Goal: Task Accomplishment & Management: Use online tool/utility

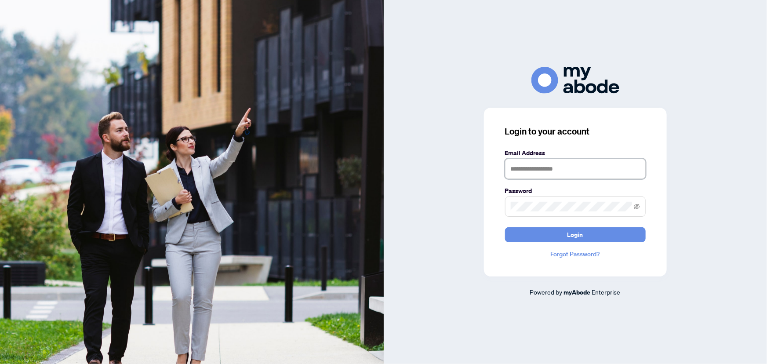
type input "**********"
click at [569, 239] on span "Login" at bounding box center [575, 235] width 16 height 14
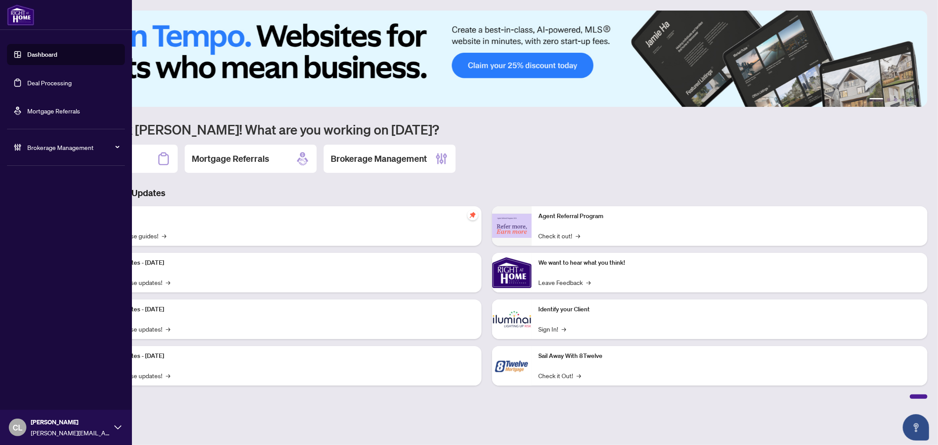
click at [55, 81] on link "Deal Processing" at bounding box center [49, 83] width 44 height 8
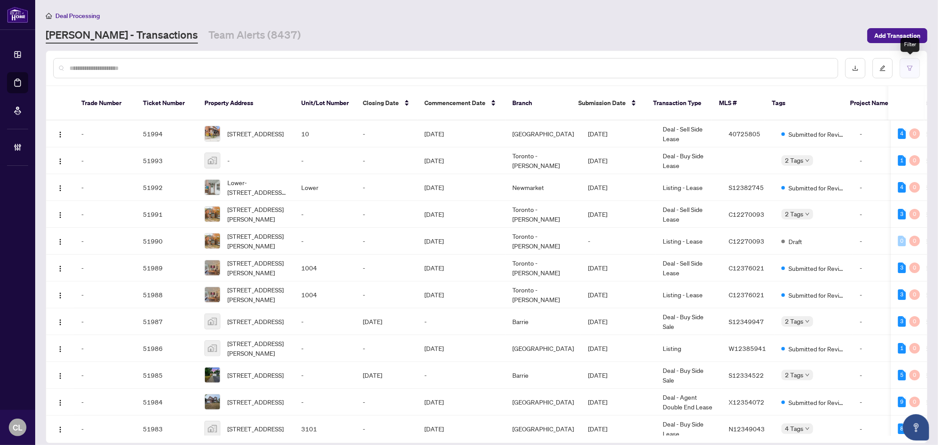
click at [912, 63] on button "button" at bounding box center [909, 68] width 20 height 20
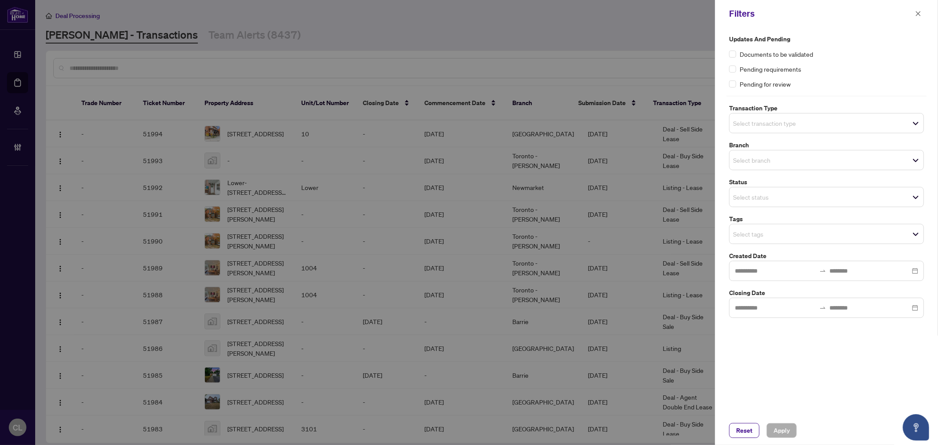
click at [786, 120] on input "search" at bounding box center [764, 123] width 62 height 11
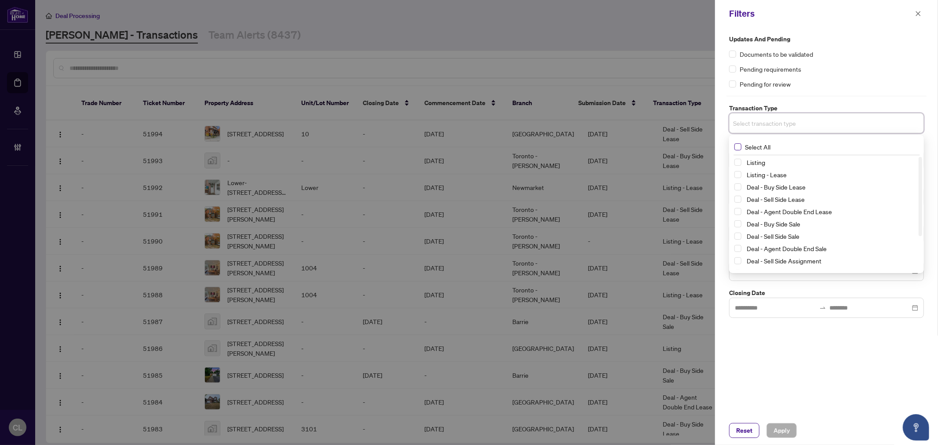
click at [741, 147] on span "Select All" at bounding box center [757, 147] width 33 height 10
drag, startPoint x: 738, startPoint y: 160, endPoint x: 735, endPoint y: 176, distance: 15.8
click at [738, 161] on span "Select Listing" at bounding box center [737, 164] width 7 height 7
click at [738, 177] on span "Select Listing - Lease" at bounding box center [737, 176] width 7 height 7
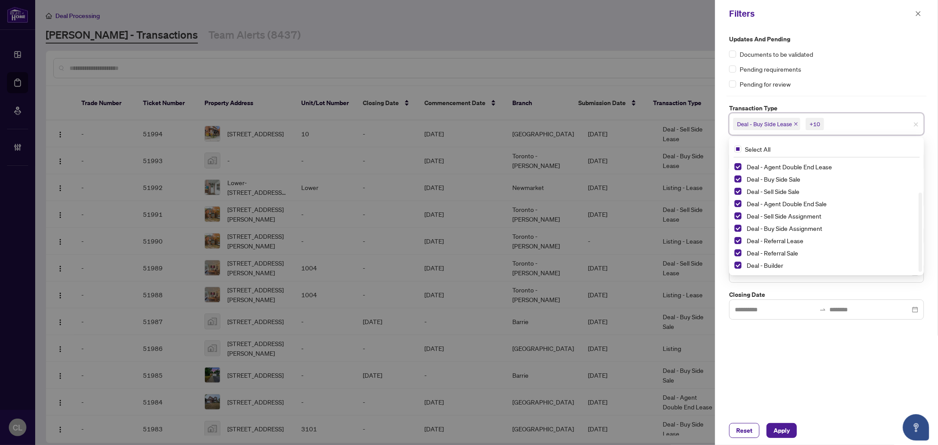
drag, startPoint x: 920, startPoint y: 197, endPoint x: 924, endPoint y: 274, distance: 77.0
click at [924, 274] on div "Updates and Pending Documents to be validated Pending requirements Pending for …" at bounding box center [826, 176] width 200 height 285
click at [735, 239] on span "Select Deal - Referral Lease" at bounding box center [737, 240] width 7 height 7
click at [738, 253] on span "Select Deal - Referral Sale" at bounding box center [737, 252] width 7 height 7
click at [735, 266] on span "Select Deal - Builder" at bounding box center [737, 265] width 7 height 7
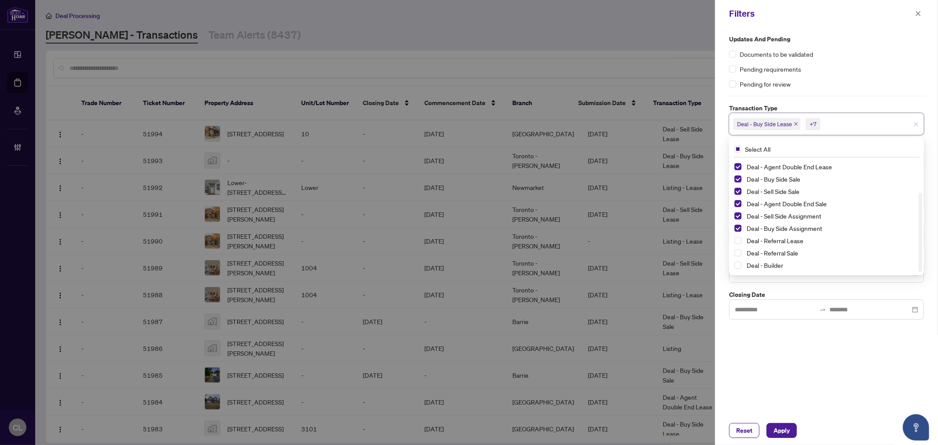
click at [899, 69] on div "Pending requirements" at bounding box center [826, 69] width 195 height 10
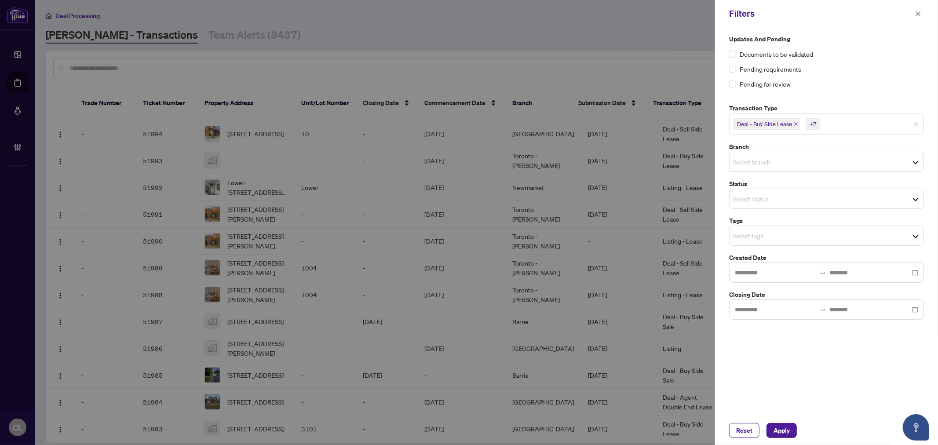
click at [761, 166] on input "search" at bounding box center [764, 161] width 62 height 11
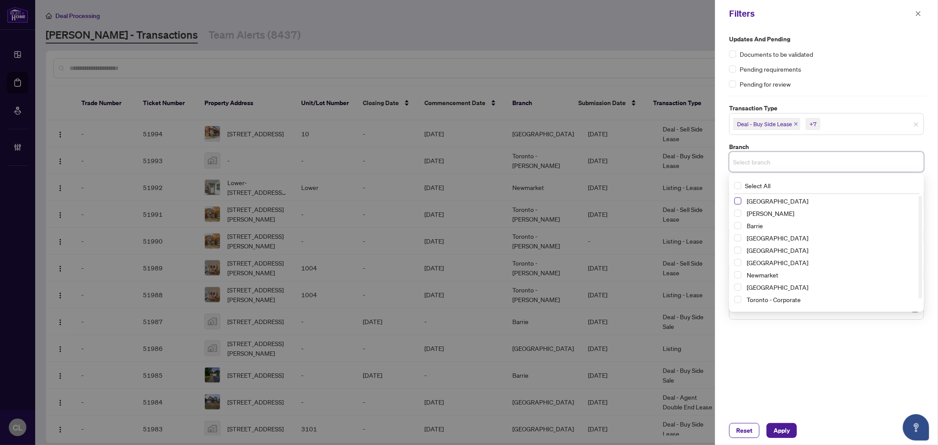
click at [735, 198] on span "Select Richmond Hill" at bounding box center [737, 200] width 7 height 7
click at [737, 217] on span "Select Vaughan" at bounding box center [737, 215] width 7 height 7
click at [736, 230] on span "Select Barrie" at bounding box center [737, 227] width 7 height 7
click at [737, 250] on span "Select Durham" at bounding box center [737, 252] width 7 height 7
click at [737, 273] on span "Select Newmarket" at bounding box center [737, 276] width 7 height 7
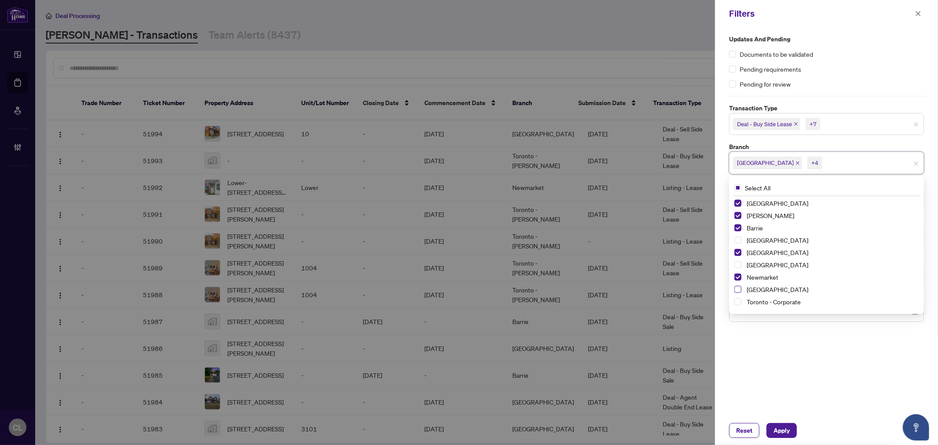
click at [737, 288] on span "Select Ottawa" at bounding box center [737, 289] width 7 height 7
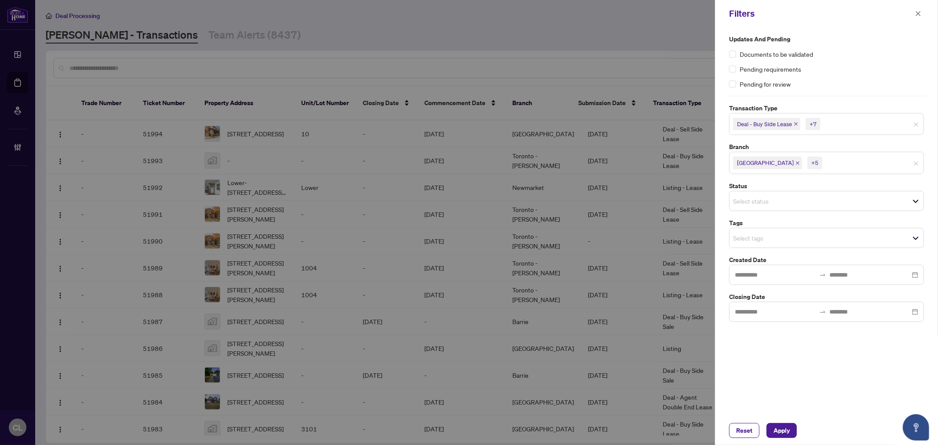
drag, startPoint x: 935, startPoint y: 159, endPoint x: 937, endPoint y: 175, distance: 16.0
click at [937, 175] on div "Updates and Pending Documents to be validated Pending requirements Pending for …" at bounding box center [826, 221] width 223 height 389
click at [744, 236] on input "search" at bounding box center [764, 238] width 62 height 11
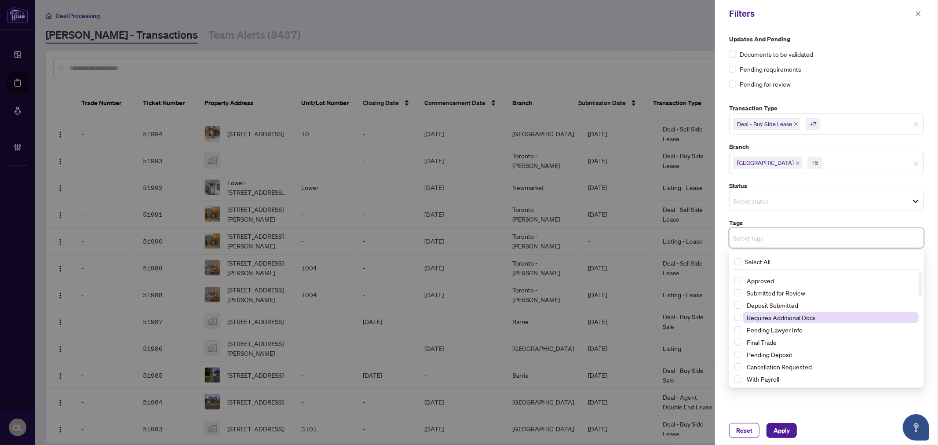
scroll to position [6, 0]
click at [791, 293] on span "Submitted for Review" at bounding box center [775, 296] width 58 height 8
click at [770, 426] on button "Apply" at bounding box center [781, 430] width 30 height 15
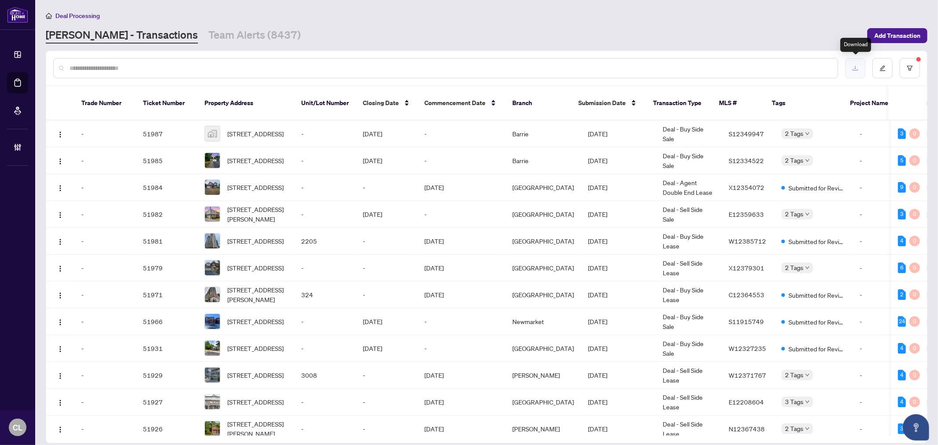
click at [853, 66] on icon "download" at bounding box center [855, 68] width 6 height 6
click at [177, 70] on input "text" at bounding box center [449, 68] width 761 height 10
type input "*****"
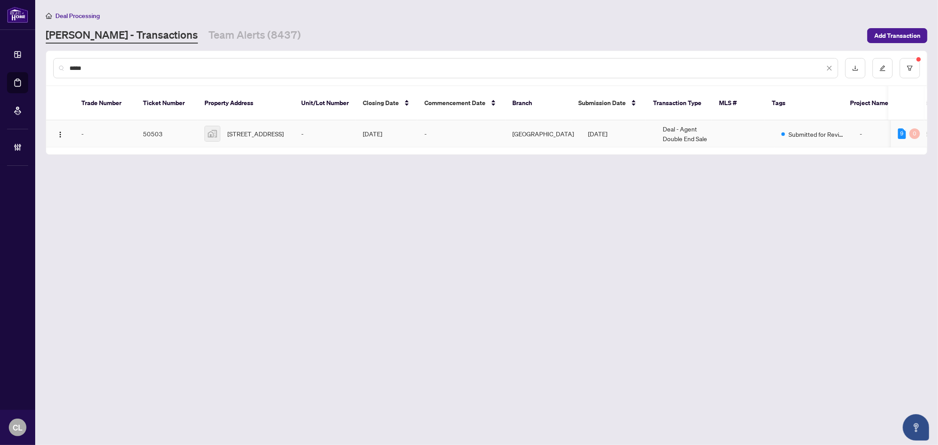
click at [249, 129] on span "422 Front Street, Oshawa, ON, Canada" at bounding box center [255, 134] width 56 height 10
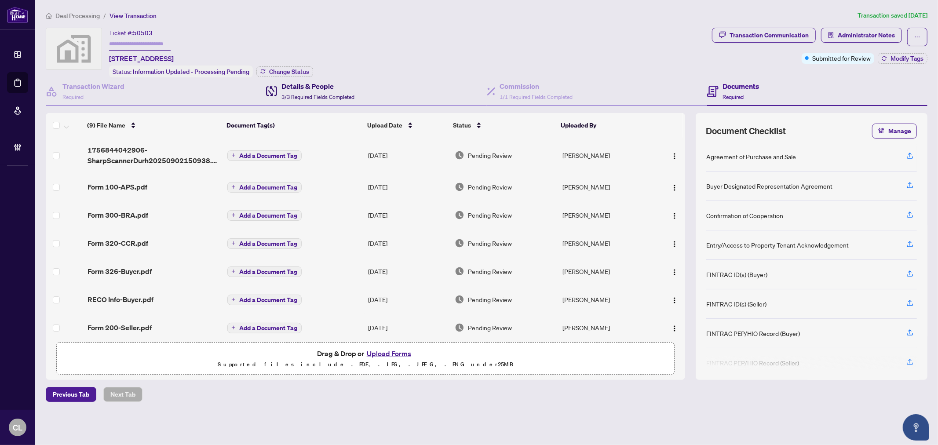
click at [322, 94] on span "3/3 Required Fields Completed" at bounding box center [317, 97] width 73 height 7
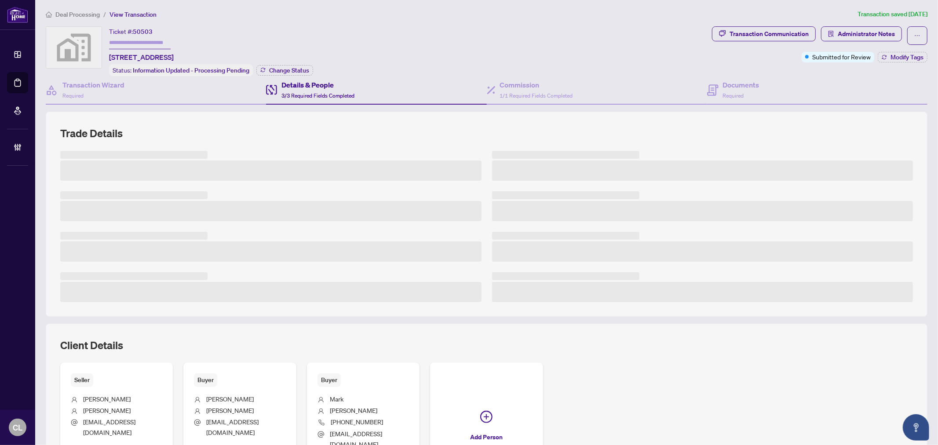
scroll to position [3, 0]
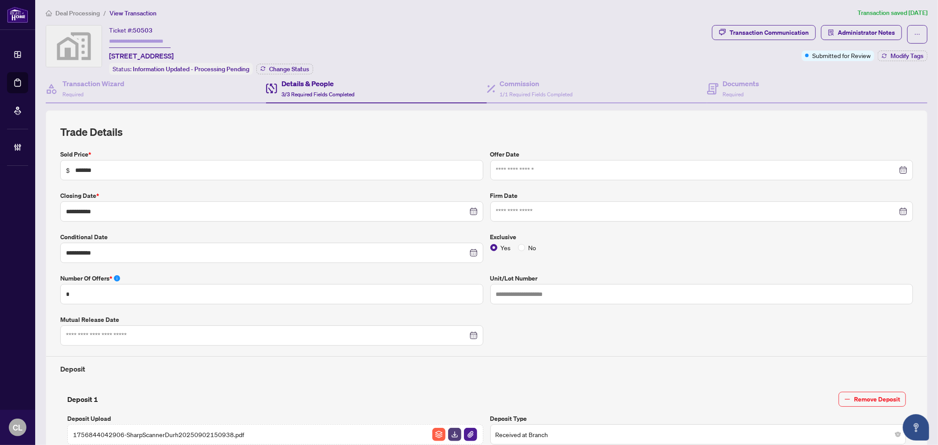
click at [333, 96] on div "Details & People 3/3 Required Fields Completed" at bounding box center [317, 88] width 73 height 21
click at [724, 85] on h4 "Documents" at bounding box center [741, 83] width 36 height 11
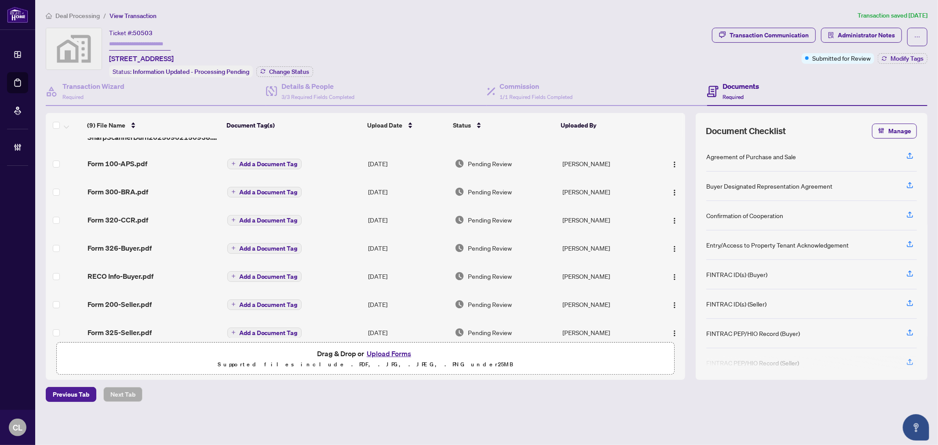
scroll to position [23, 0]
click at [115, 302] on span "Form 200-Seller.pdf" at bounding box center [119, 304] width 64 height 11
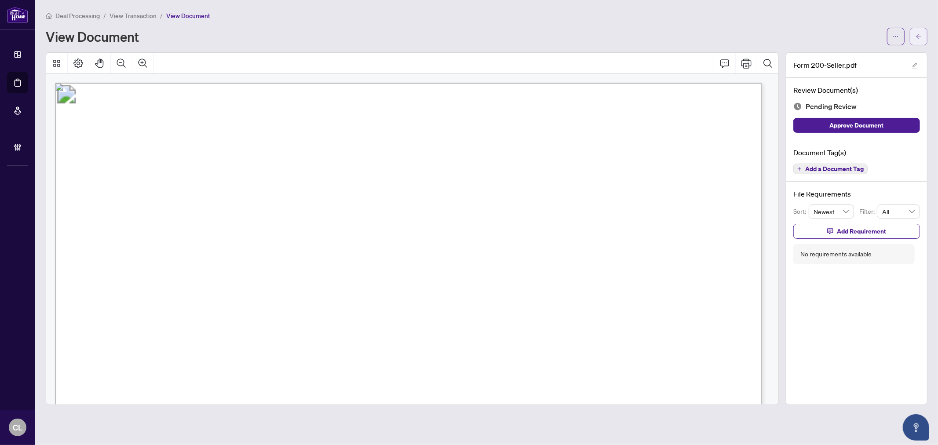
click at [915, 40] on button "button" at bounding box center [918, 37] width 18 height 18
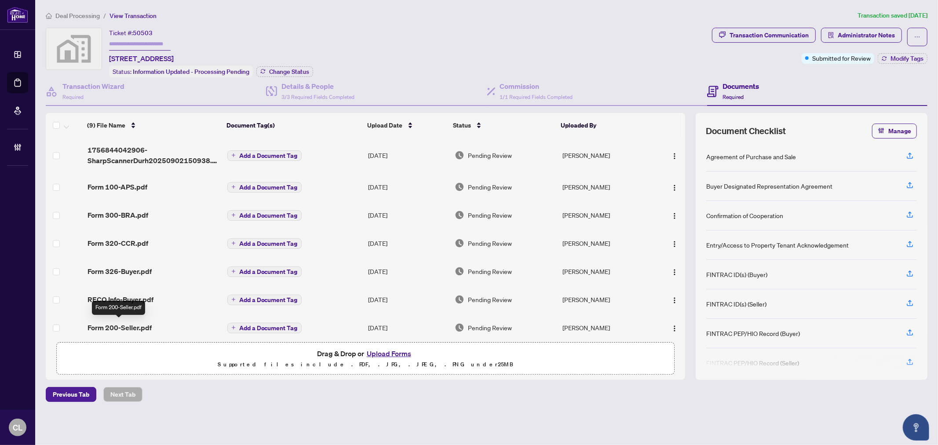
click at [137, 324] on span "Form 200-Seller.pdf" at bounding box center [119, 327] width 64 height 11
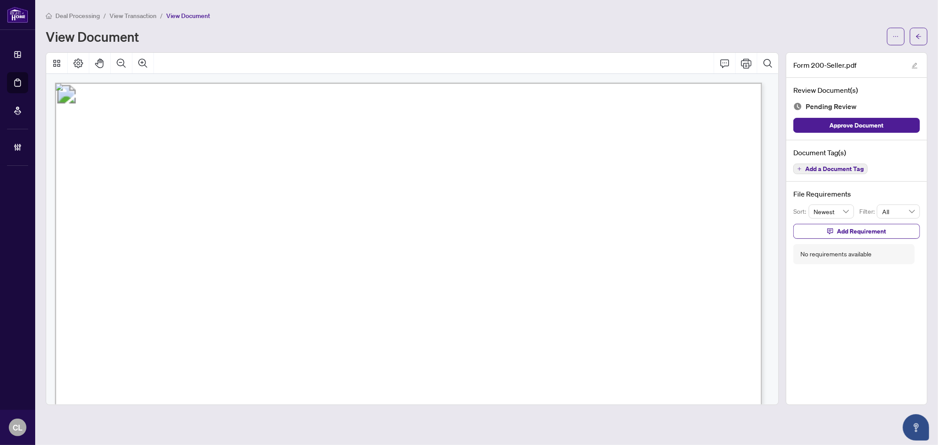
click at [906, 41] on div at bounding box center [907, 37] width 40 height 18
click at [909, 32] on button "button" at bounding box center [918, 37] width 18 height 18
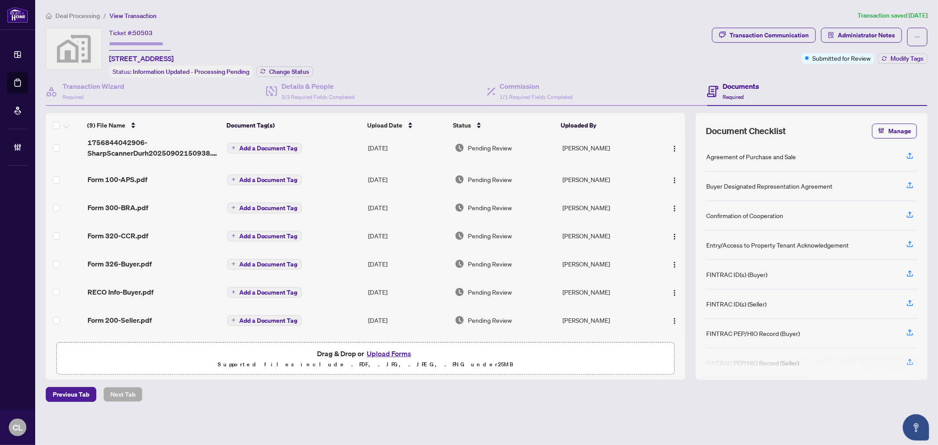
scroll to position [9, 0]
click at [135, 232] on span "Form 320-CCR.pdf" at bounding box center [117, 234] width 61 height 11
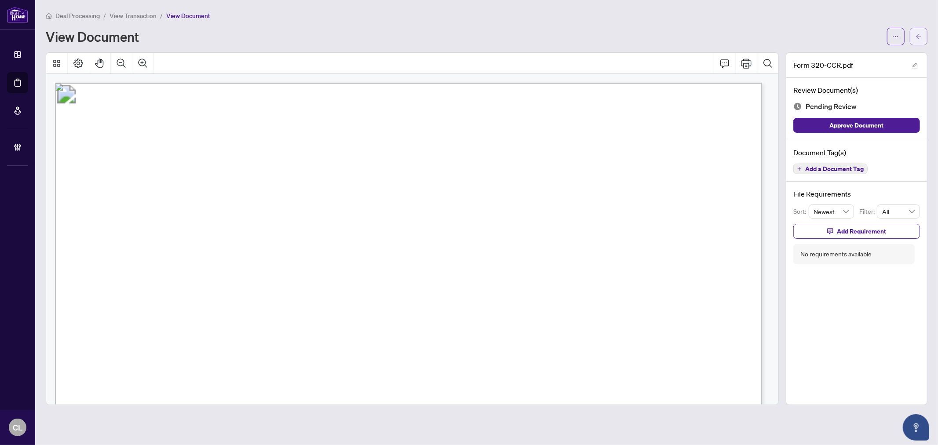
click at [919, 36] on icon "arrow-left" at bounding box center [918, 36] width 5 height 5
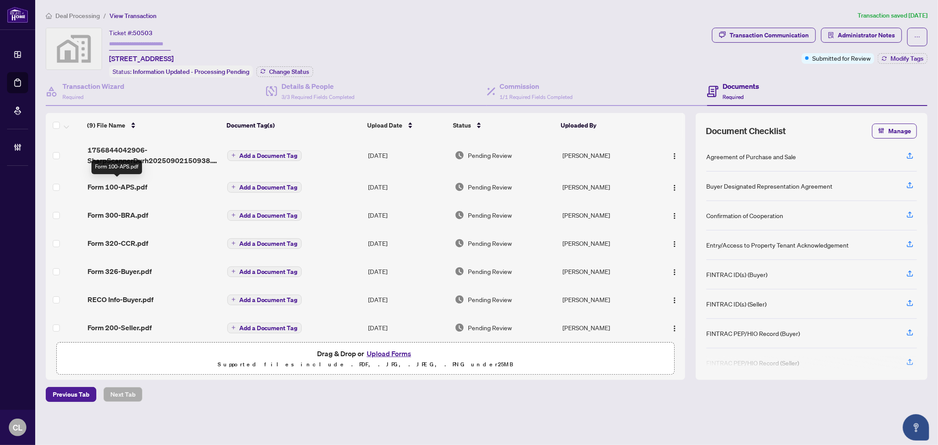
click at [140, 186] on span "Form 100-APS.pdf" at bounding box center [117, 187] width 60 height 11
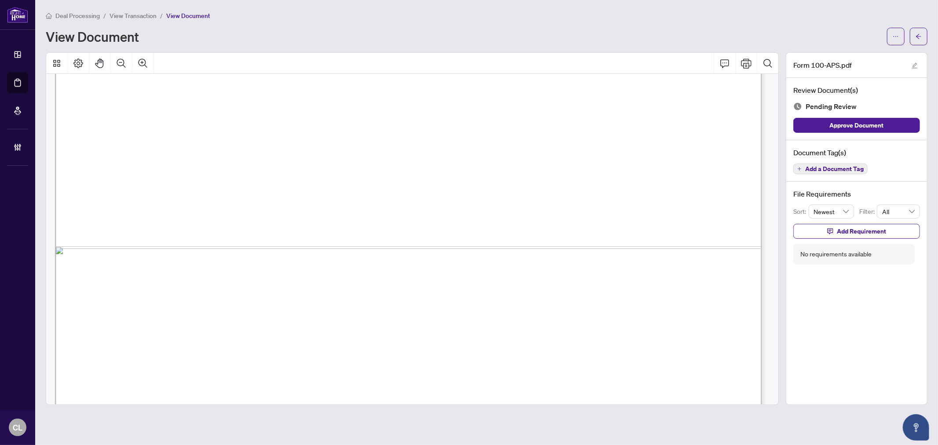
scroll to position [5290, 0]
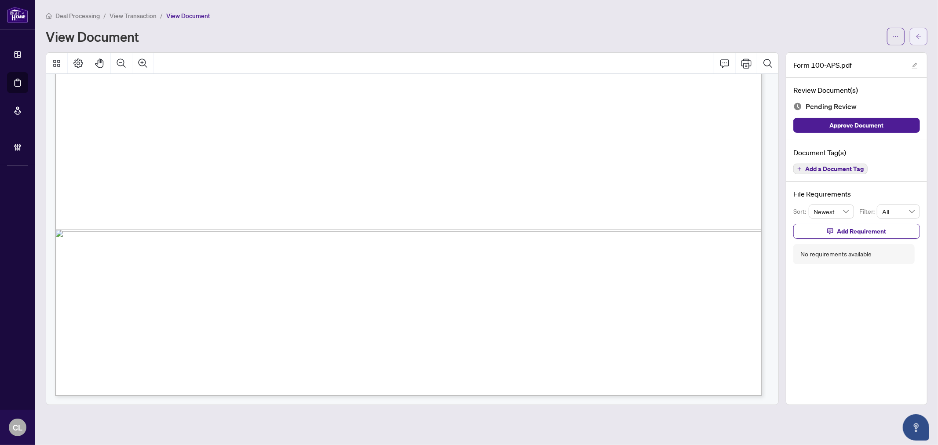
click at [921, 28] on button "button" at bounding box center [918, 37] width 18 height 18
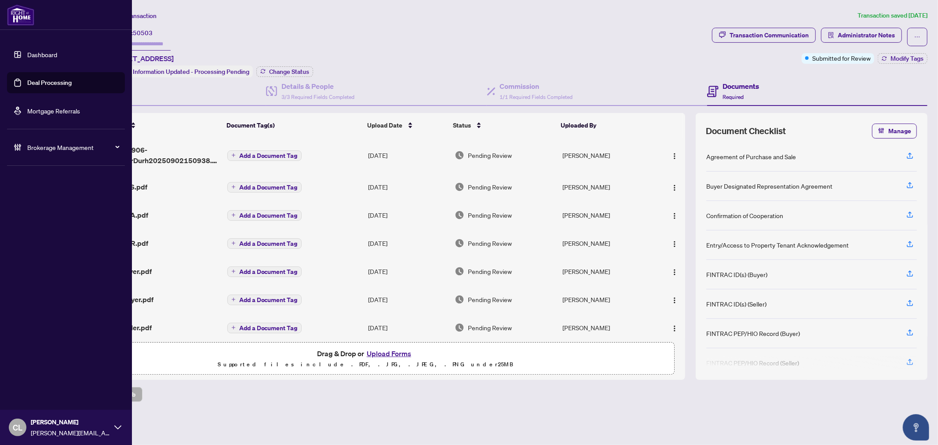
click at [39, 80] on link "Deal Processing" at bounding box center [49, 83] width 44 height 8
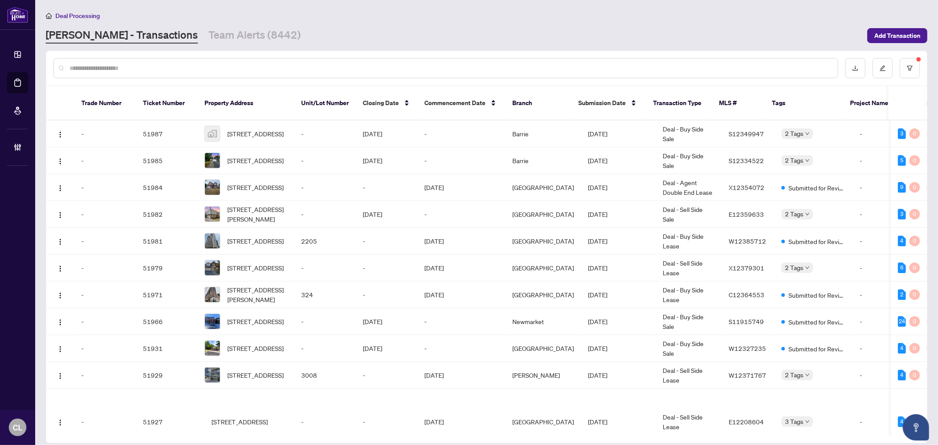
click at [160, 66] on input "text" at bounding box center [449, 68] width 761 height 10
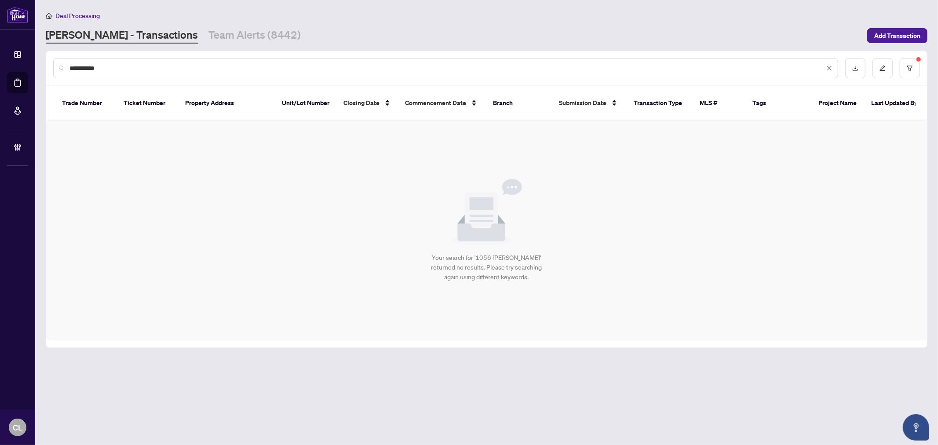
type input "**********"
click at [147, 68] on input "**********" at bounding box center [446, 68] width 755 height 10
drag, startPoint x: 147, startPoint y: 68, endPoint x: 62, endPoint y: 68, distance: 84.8
click at [62, 68] on div "**********" at bounding box center [445, 68] width 785 height 20
type input "*****"
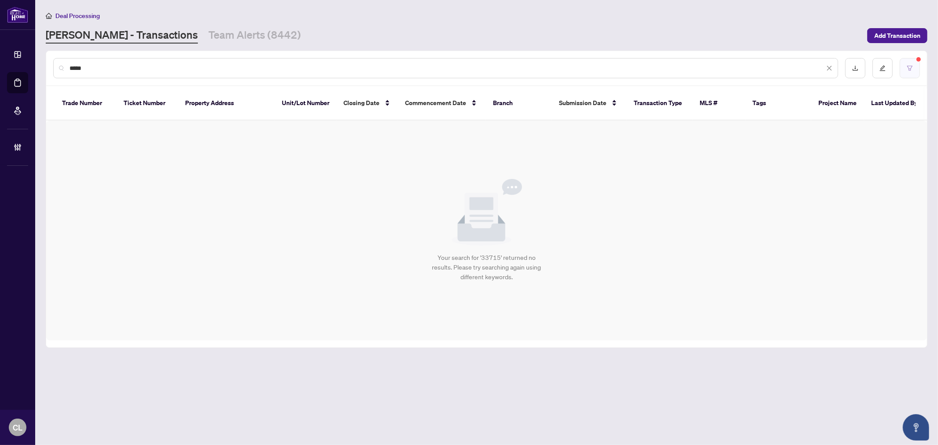
click at [907, 65] on icon "filter" at bounding box center [909, 68] width 6 height 6
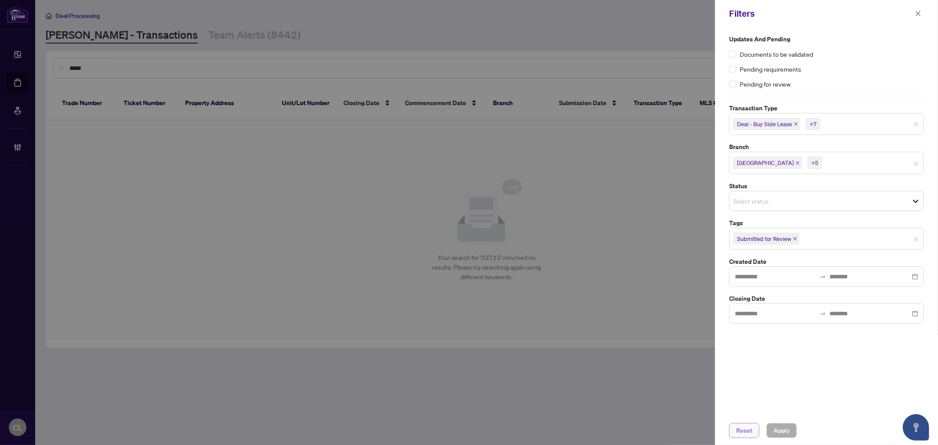
click at [747, 433] on span "Reset" at bounding box center [744, 430] width 16 height 14
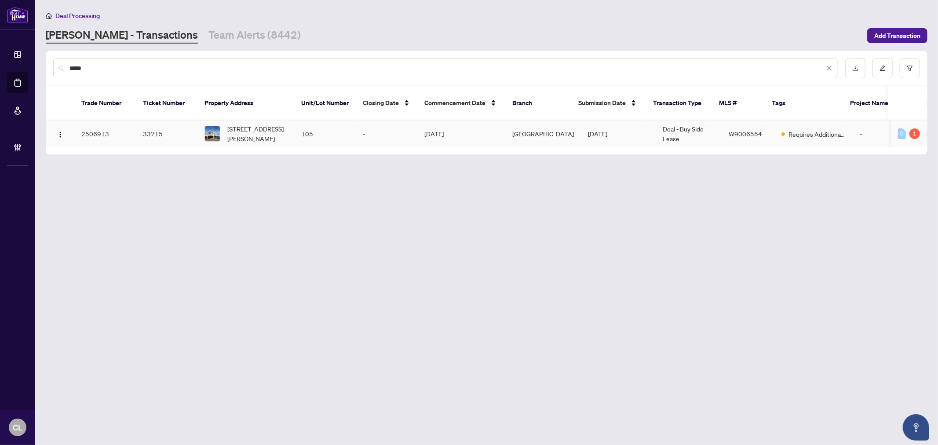
click at [260, 128] on span "105-1056 Wilson Ave, Toronto, Ontario M3K 1G6, Canada" at bounding box center [257, 133] width 60 height 19
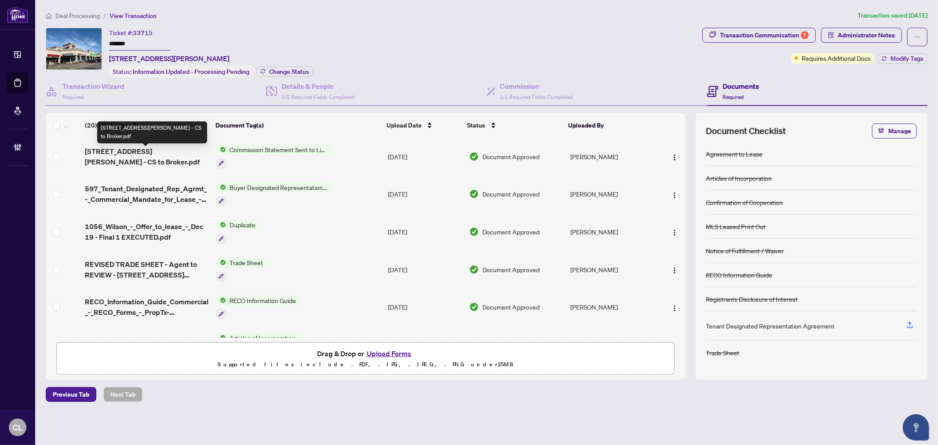
click at [178, 153] on span "105 Wilson Ave 105 - CS to Broker.pdf" at bounding box center [147, 156] width 124 height 21
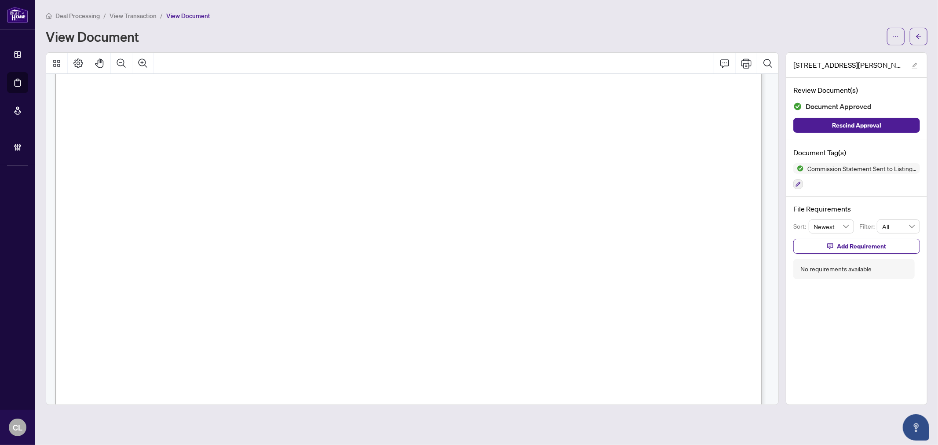
scroll to position [115, 0]
click at [920, 32] on span "button" at bounding box center [918, 36] width 6 height 14
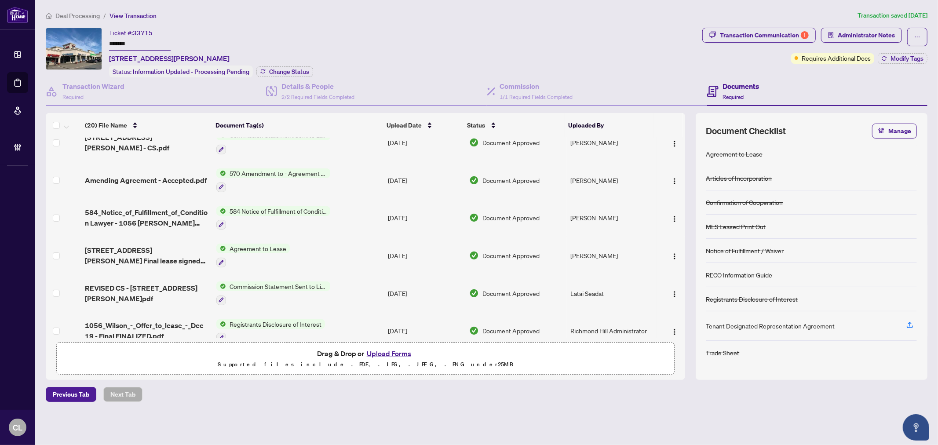
scroll to position [299, 0]
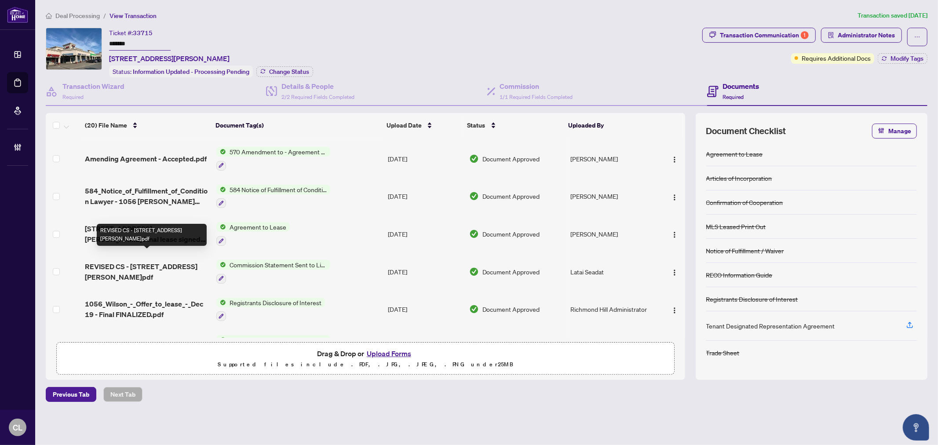
click at [178, 261] on span "REVISED CS - 1056 Wilson Ave 105.pdf" at bounding box center [147, 271] width 124 height 21
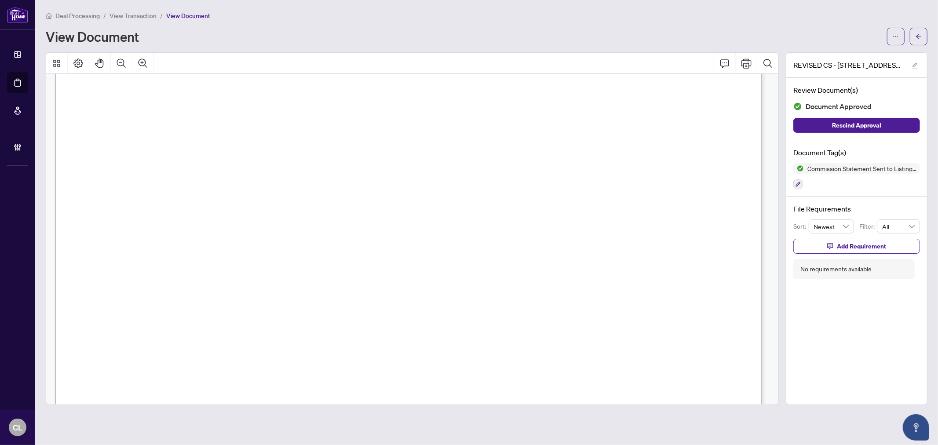
scroll to position [76, 0]
click at [917, 40] on span "button" at bounding box center [918, 36] width 6 height 14
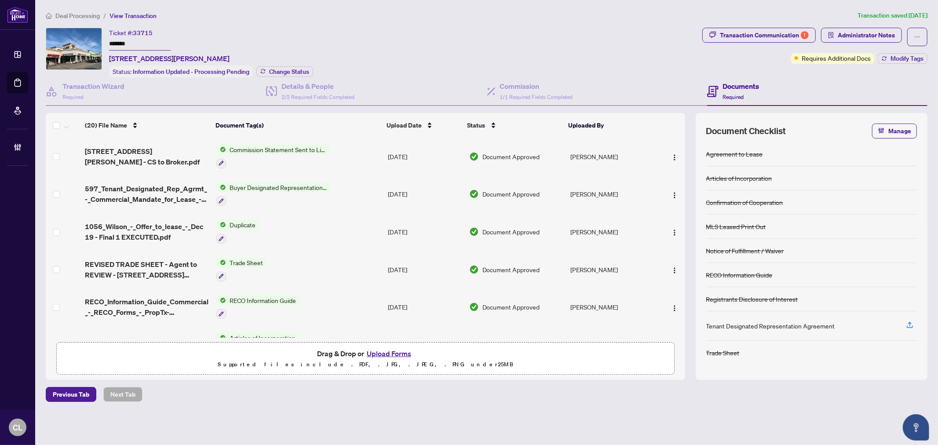
click at [682, 180] on td at bounding box center [670, 194] width 29 height 38
click at [152, 266] on span "REVISED TRADE SHEET - Agent to REVIEW - 1056 Wilson Ave 105.pdf" at bounding box center [147, 269] width 124 height 21
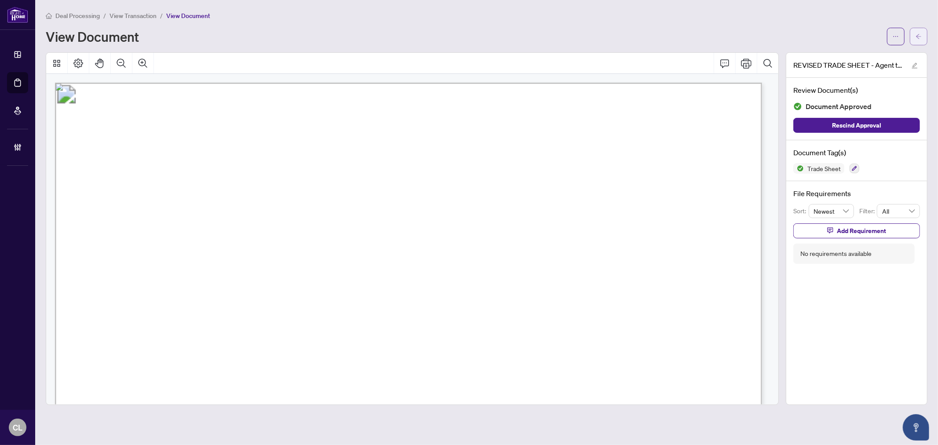
click at [909, 40] on button "button" at bounding box center [918, 37] width 18 height 18
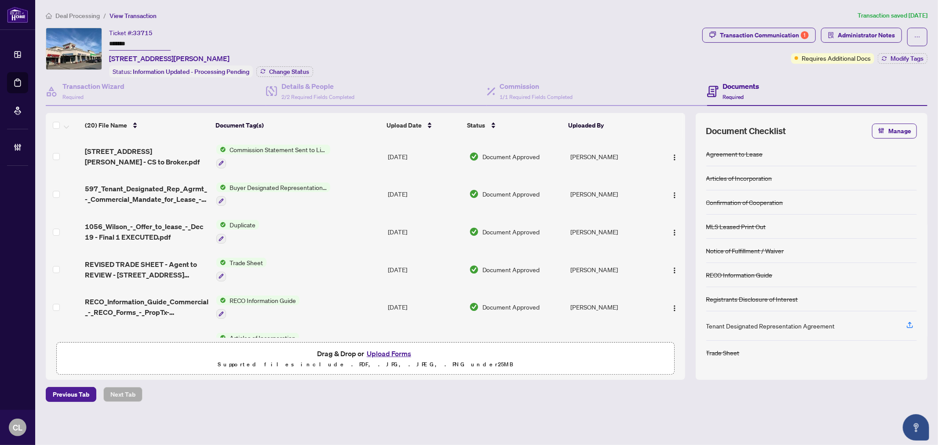
drag, startPoint x: 682, startPoint y: 177, endPoint x: 688, endPoint y: 221, distance: 44.8
click at [688, 221] on div "(20) File Name Document Tag(s) Upload Date Status Uploaded By 105 Wilson Ave 10…" at bounding box center [486, 246] width 881 height 267
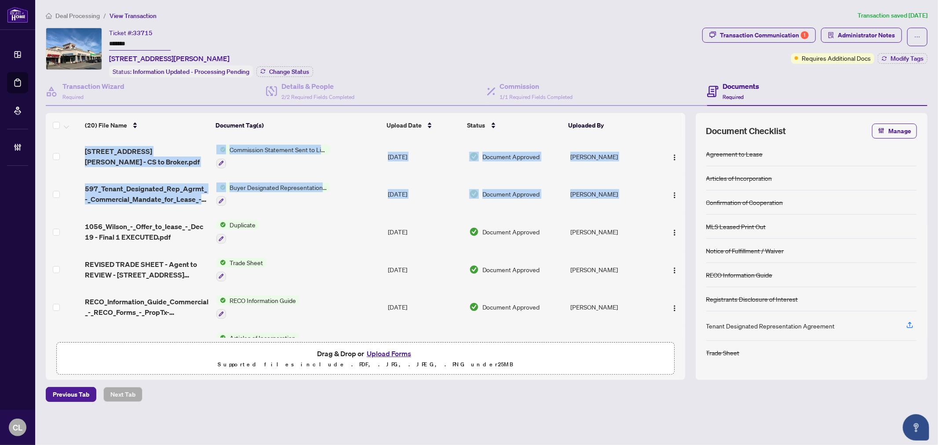
scroll to position [49, 0]
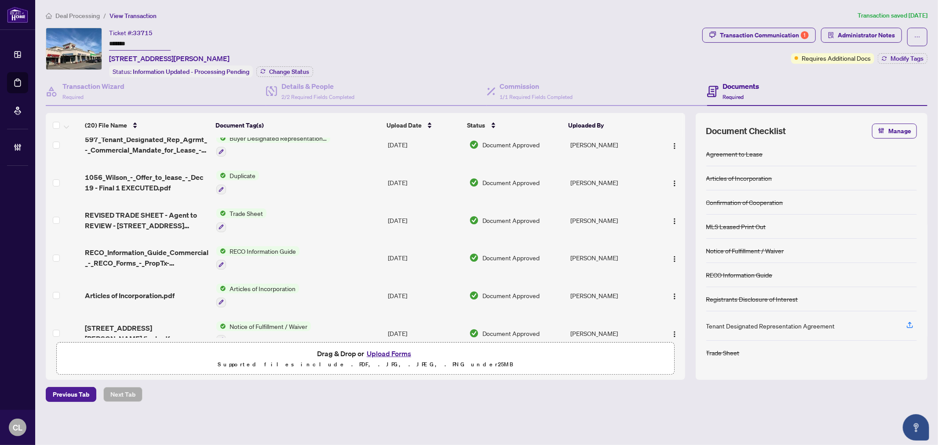
click at [507, 396] on div "Previous Tab Next Tab" at bounding box center [486, 394] width 881 height 15
drag, startPoint x: 682, startPoint y: 179, endPoint x: 685, endPoint y: 202, distance: 23.5
click at [685, 202] on div "(20) File Name Document Tag(s) Upload Date Status Uploaded By 105 Wilson Ave 10…" at bounding box center [486, 246] width 881 height 267
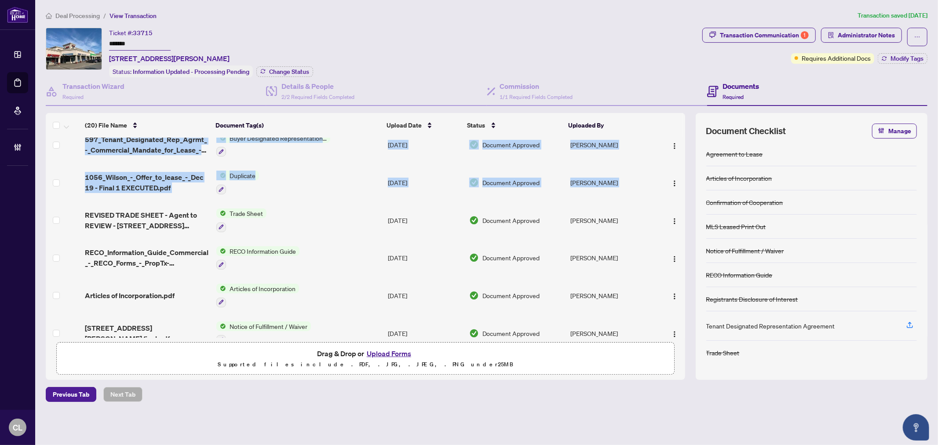
click at [684, 197] on div "(20) File Name Document Tag(s) Upload Date Status Uploaded By 105 Wilson Ave 10…" at bounding box center [486, 246] width 881 height 267
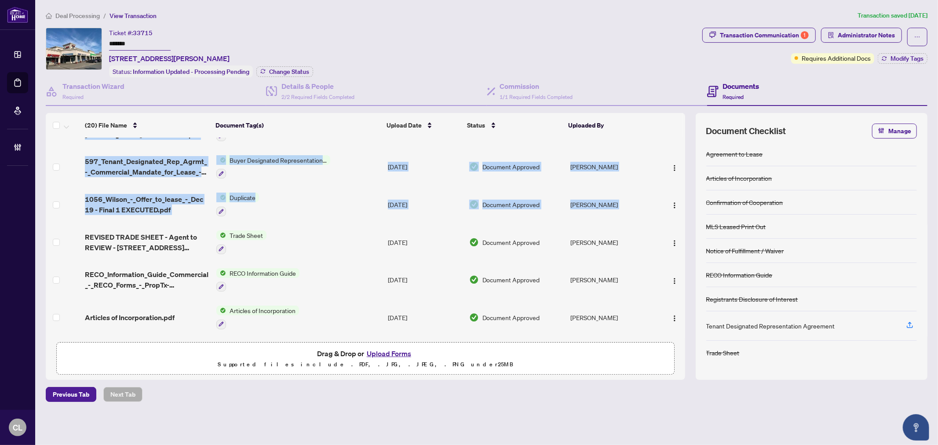
scroll to position [0, 0]
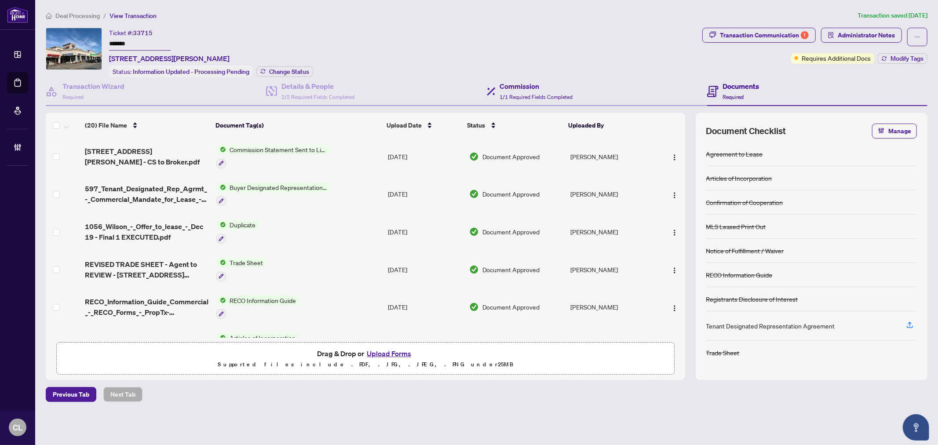
click at [628, 78] on div "Commission 1/1 Required Fields Completed" at bounding box center [597, 91] width 220 height 29
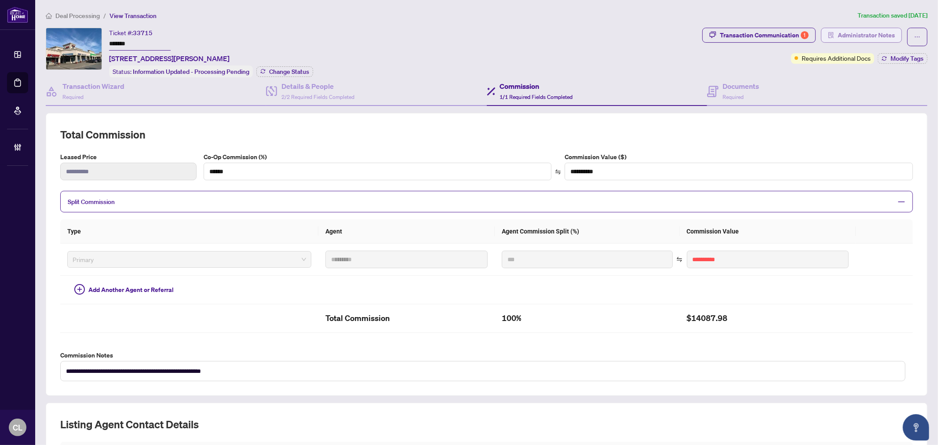
click at [848, 36] on span "Administrator Notes" at bounding box center [865, 35] width 57 height 14
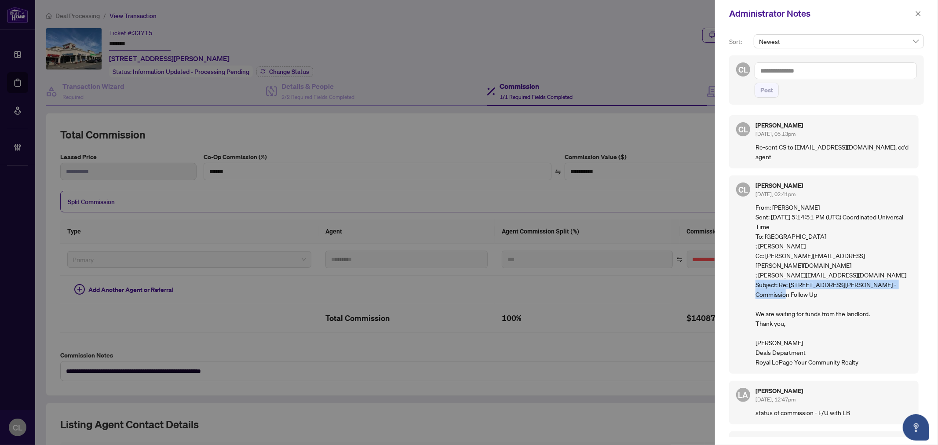
drag, startPoint x: 919, startPoint y: 255, endPoint x: 920, endPoint y: 268, distance: 12.8
click at [920, 268] on div "CL Connie Law Sep/04/2025, 05:13pm Re-sent CS to sivan@yourcommunityrealty.com,…" at bounding box center [826, 273] width 195 height 327
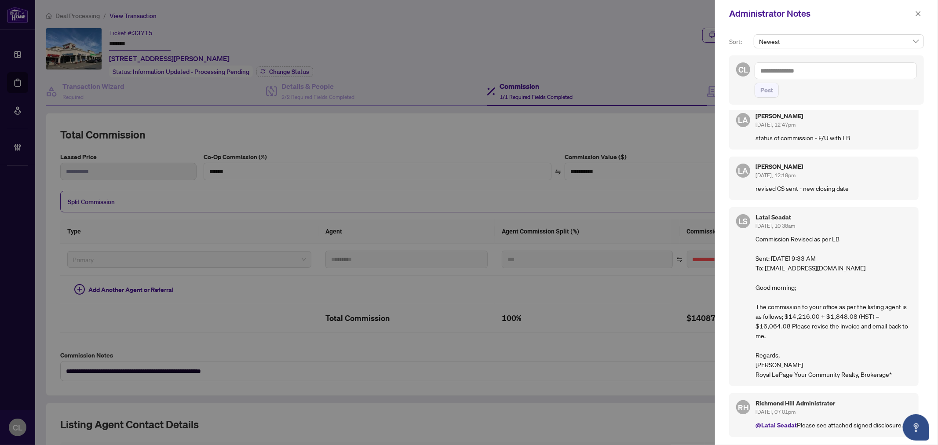
scroll to position [276, 0]
click at [916, 9] on span "button" at bounding box center [918, 14] width 6 height 14
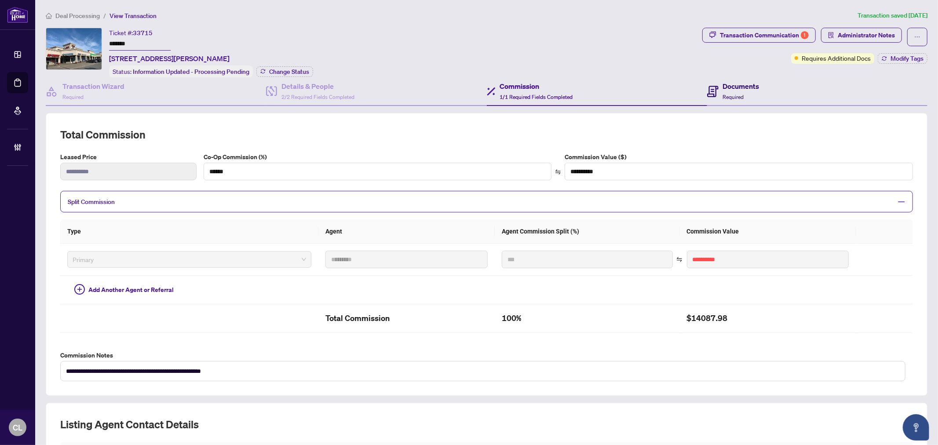
click at [741, 83] on h4 "Documents" at bounding box center [741, 86] width 36 height 11
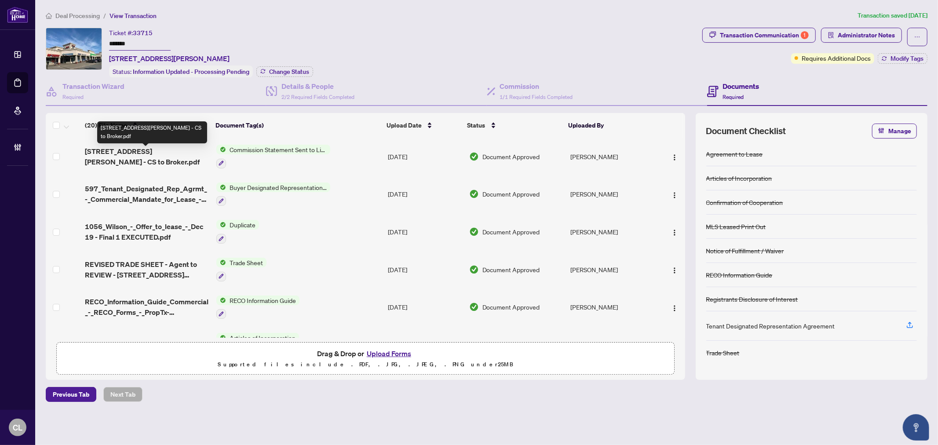
click at [121, 155] on span "105 Wilson Ave 105 - CS to Broker.pdf" at bounding box center [147, 156] width 124 height 21
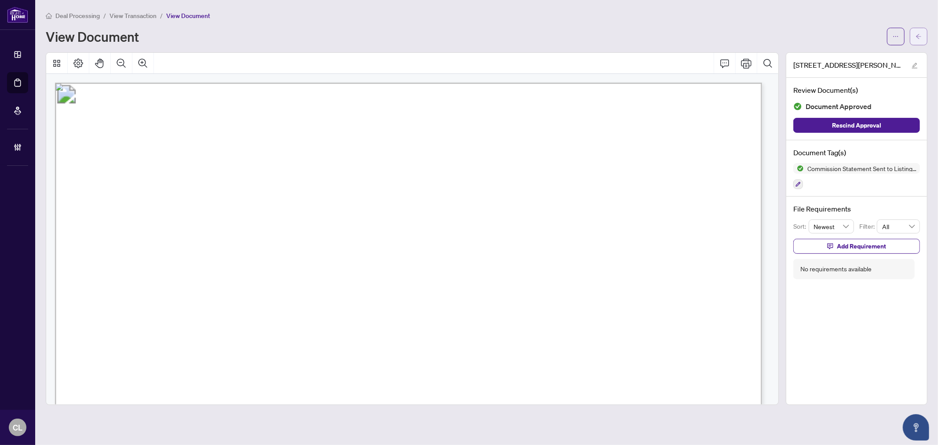
click at [922, 32] on button "button" at bounding box center [918, 37] width 18 height 18
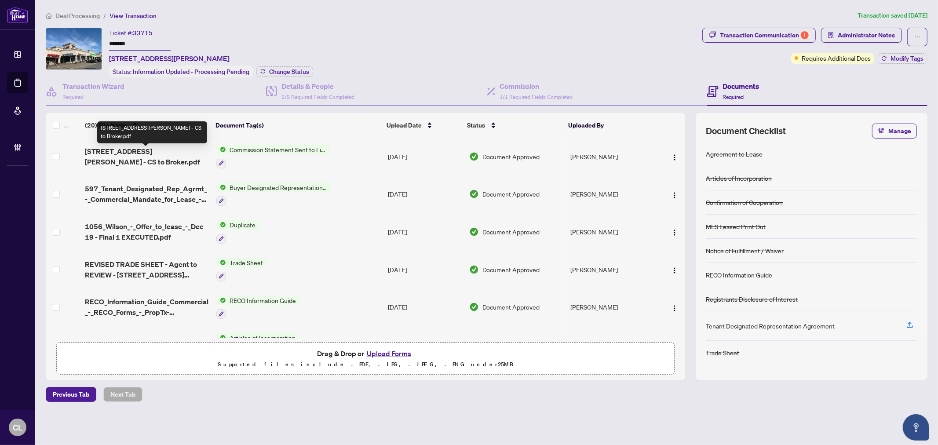
click at [101, 154] on span "105 Wilson Ave 105 - CS to Broker.pdf" at bounding box center [147, 156] width 124 height 21
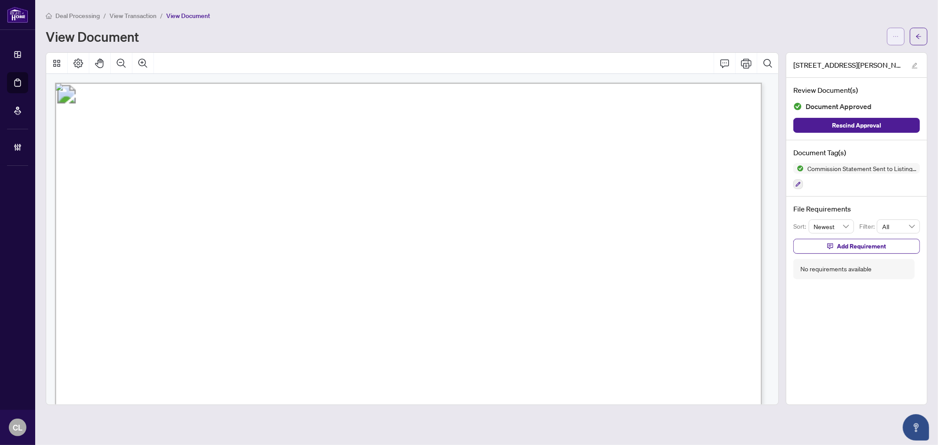
click at [896, 38] on icon "ellipsis" at bounding box center [895, 36] width 6 height 6
click at [859, 56] on span "Download" at bounding box center [863, 56] width 67 height 10
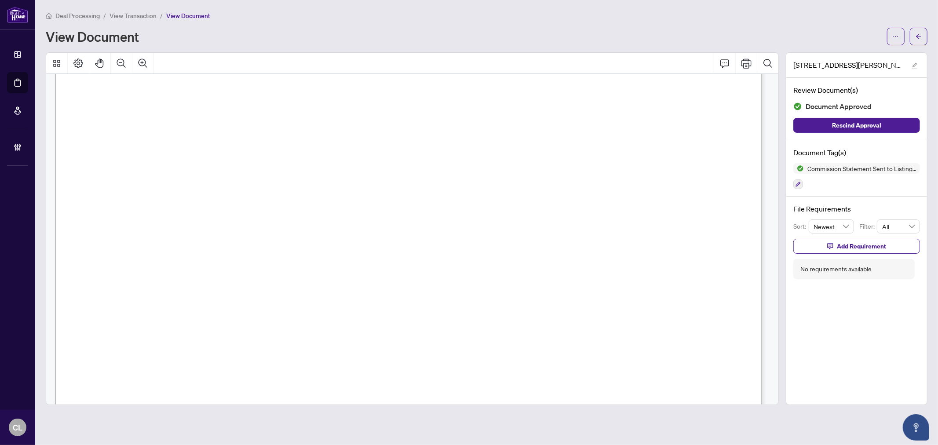
scroll to position [141, 0]
click at [920, 29] on span "button" at bounding box center [918, 36] width 6 height 14
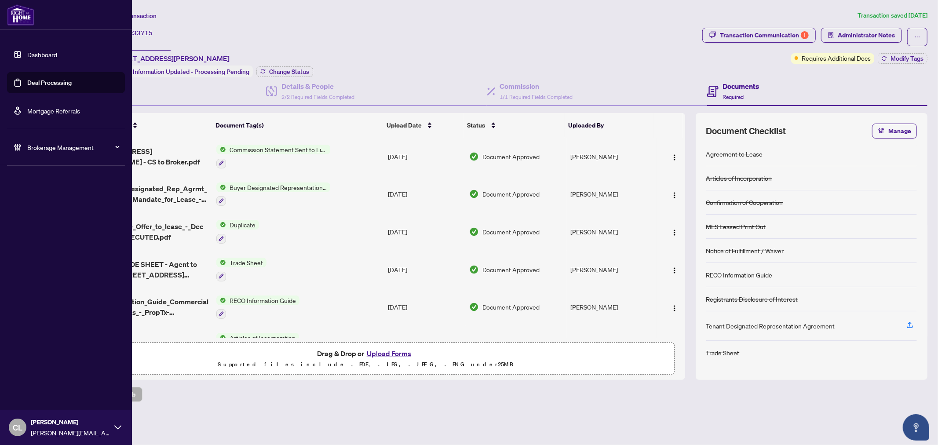
click at [34, 80] on link "Deal Processing" at bounding box center [49, 83] width 44 height 8
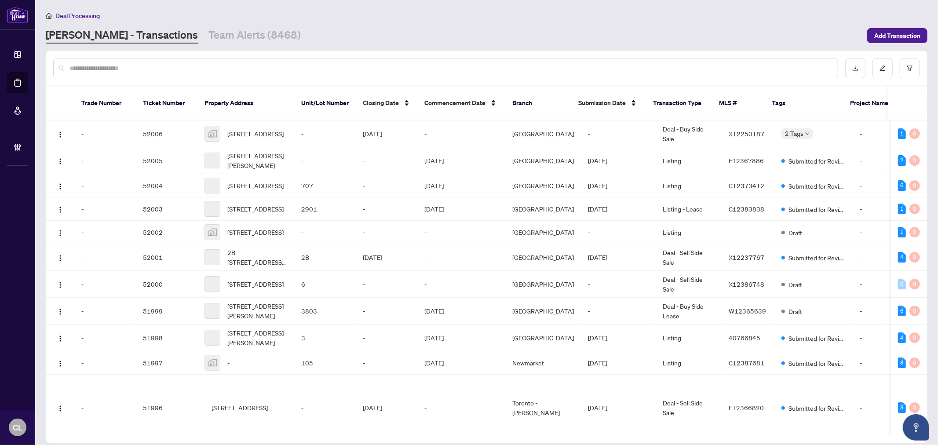
click at [164, 72] on div at bounding box center [445, 68] width 785 height 20
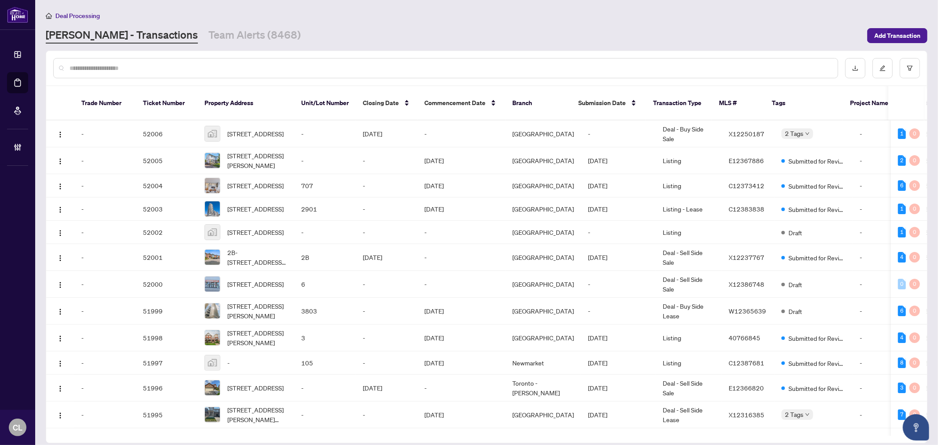
click at [164, 72] on div at bounding box center [445, 68] width 785 height 20
click at [164, 66] on input "text" at bounding box center [449, 68] width 761 height 10
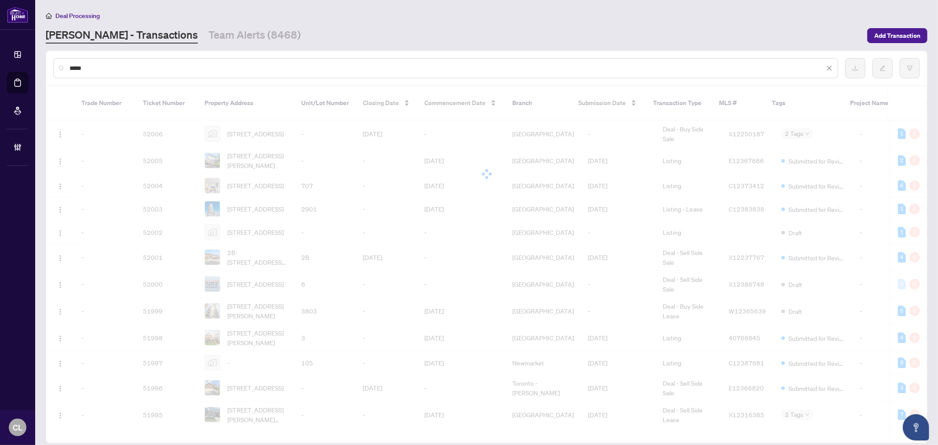
type input "*****"
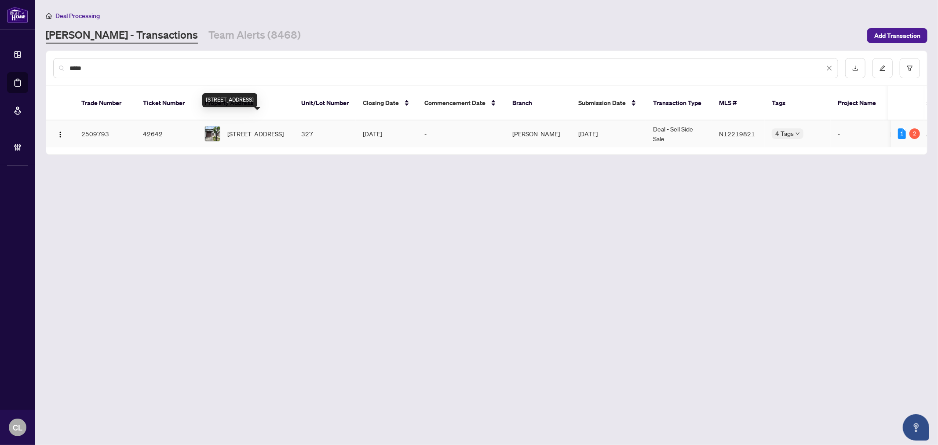
click at [241, 129] on span "327-26 Niles Way, Markham, Ontario L3T 5B8, Canada" at bounding box center [255, 134] width 56 height 10
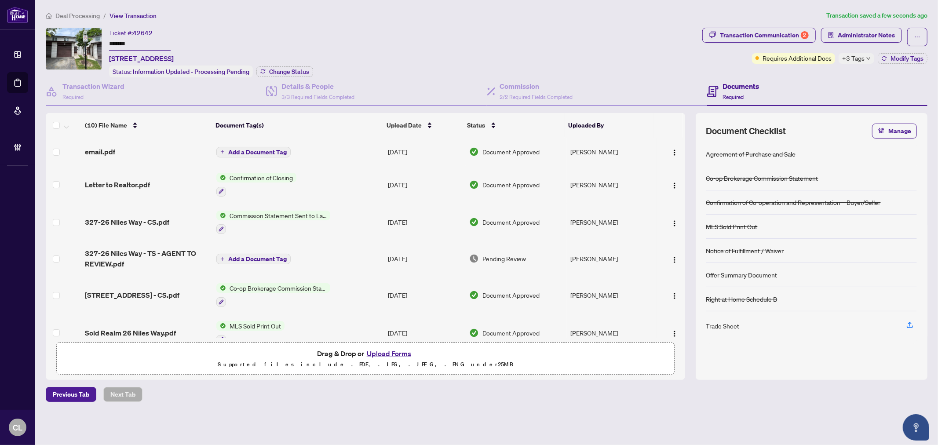
click at [115, 150] on div "email.pdf" at bounding box center [147, 151] width 124 height 11
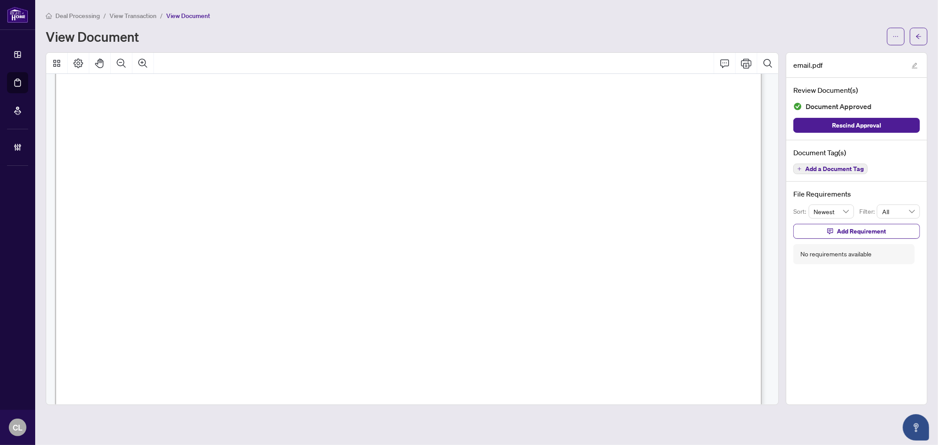
scroll to position [64, 0]
click at [916, 40] on span "button" at bounding box center [918, 36] width 6 height 14
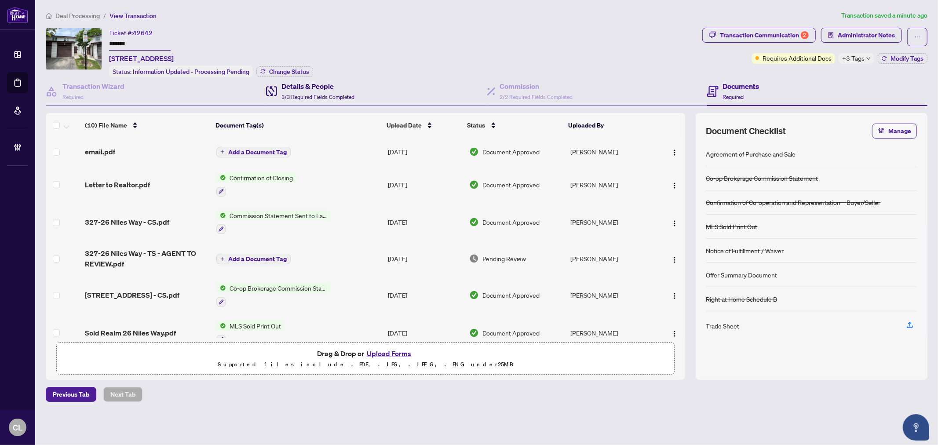
click at [310, 90] on div "Details & People 3/3 Required Fields Completed" at bounding box center [317, 91] width 73 height 21
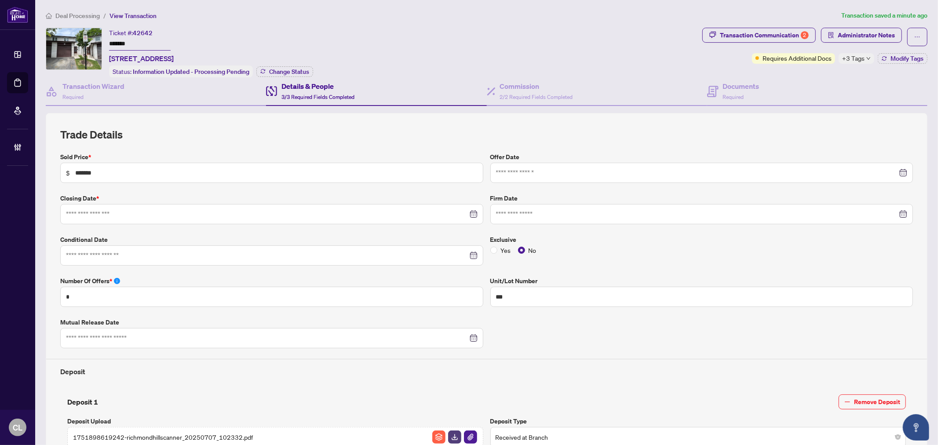
type input "**********"
click at [534, 84] on h4 "Commission" at bounding box center [536, 86] width 73 height 11
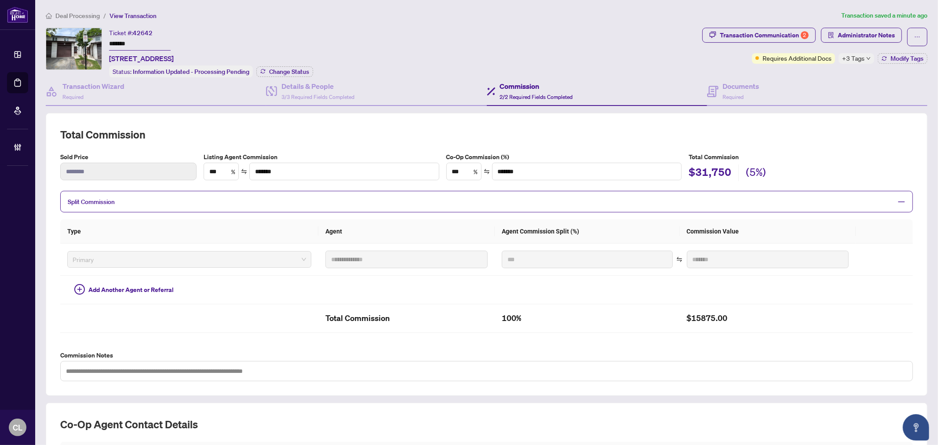
click at [89, 200] on span "Split Commission" at bounding box center [91, 202] width 47 height 8
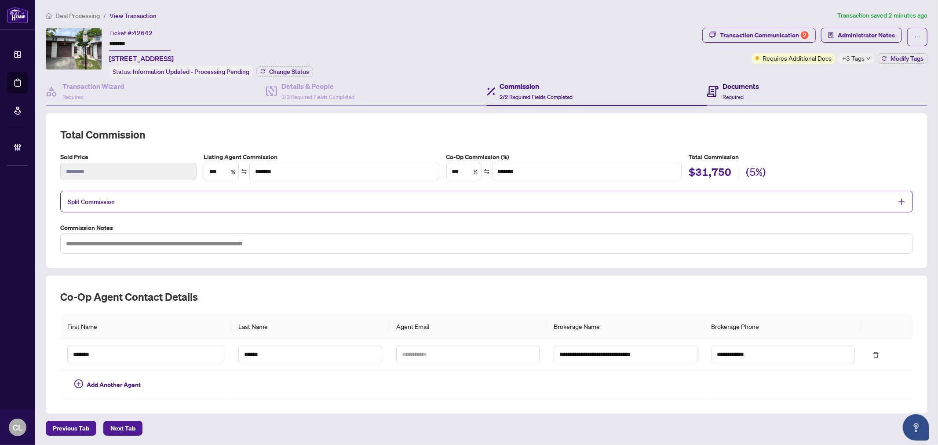
click at [727, 81] on h4 "Documents" at bounding box center [741, 86] width 36 height 11
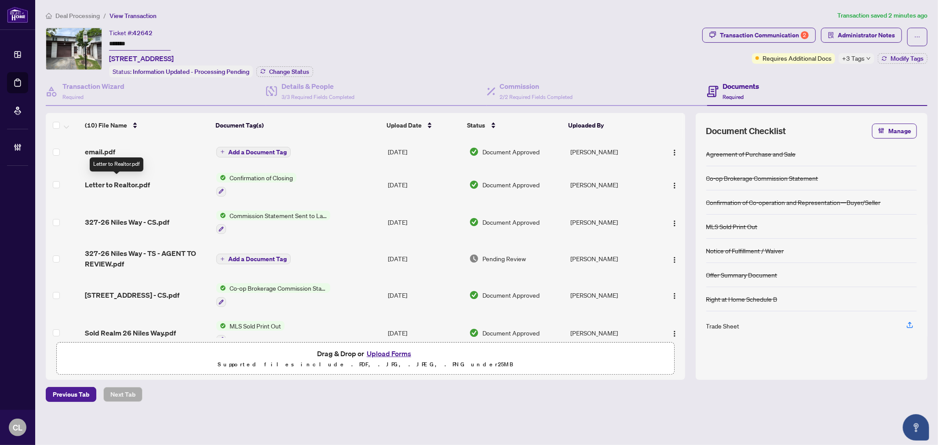
click at [119, 179] on span "Letter to Realtor.pdf" at bounding box center [117, 184] width 65 height 11
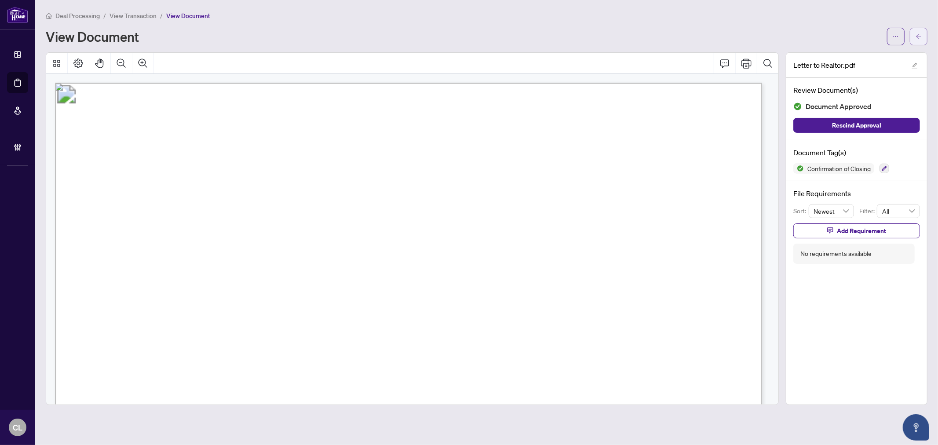
click at [923, 35] on button "button" at bounding box center [918, 37] width 18 height 18
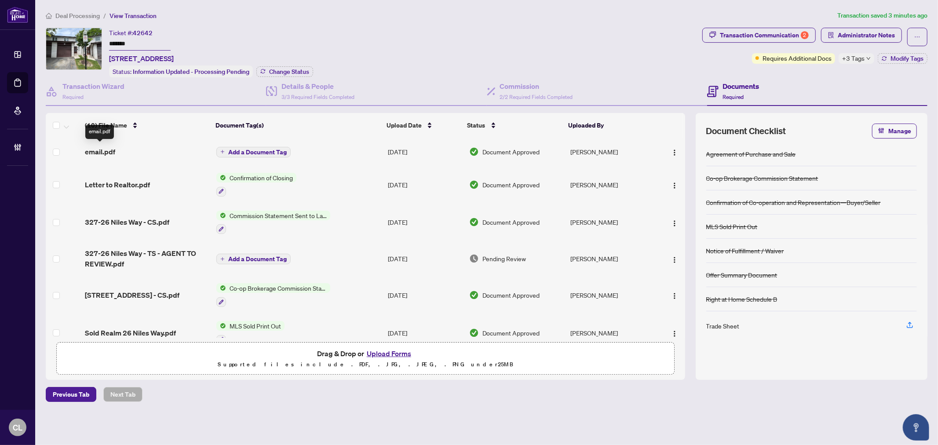
click at [105, 151] on span "email.pdf" at bounding box center [100, 151] width 30 height 11
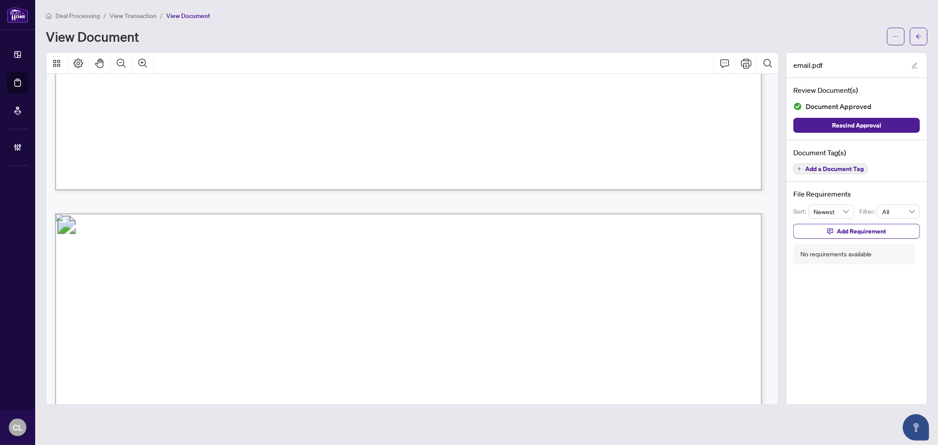
scroll to position [820, 0]
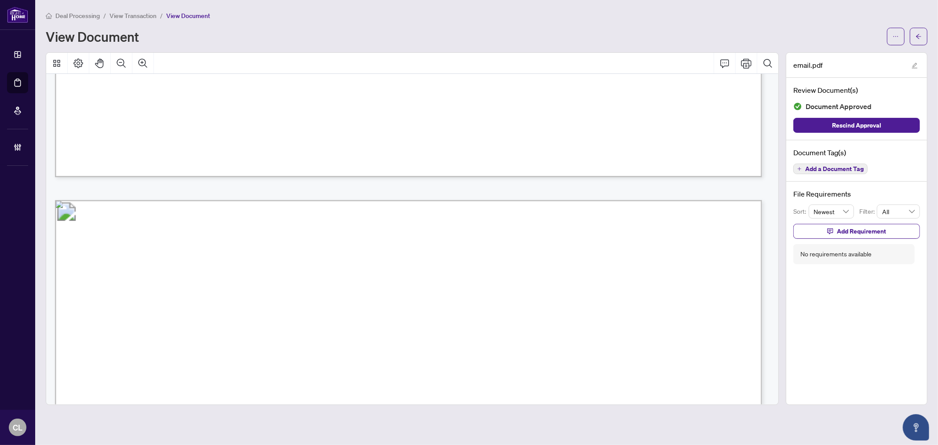
drag, startPoint x: 778, startPoint y: 258, endPoint x: 777, endPoint y: 249, distance: 9.8
click at [777, 249] on div at bounding box center [412, 228] width 733 height 353
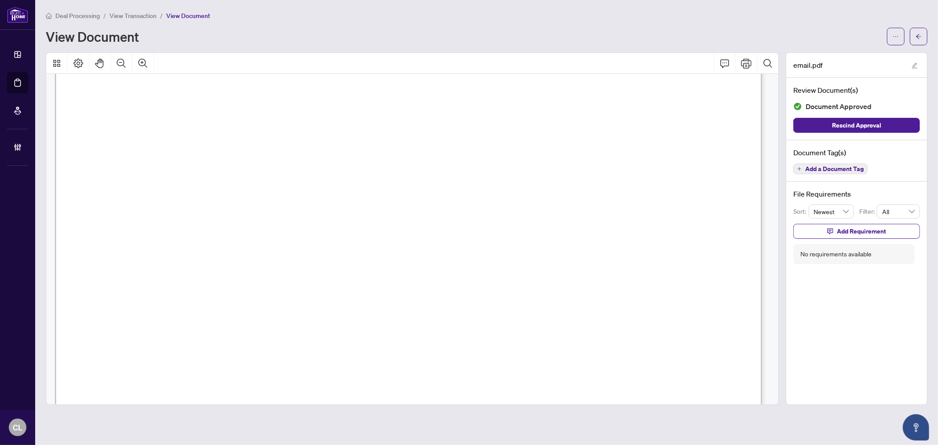
scroll to position [0, 0]
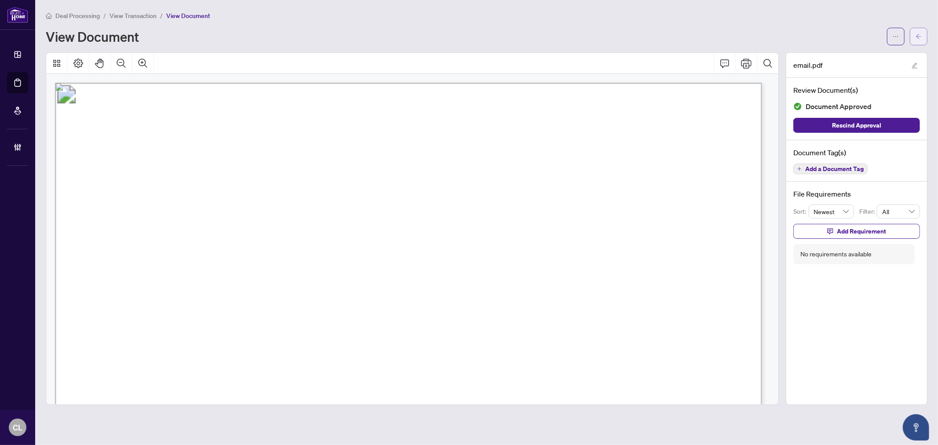
click at [912, 33] on button "button" at bounding box center [918, 37] width 18 height 18
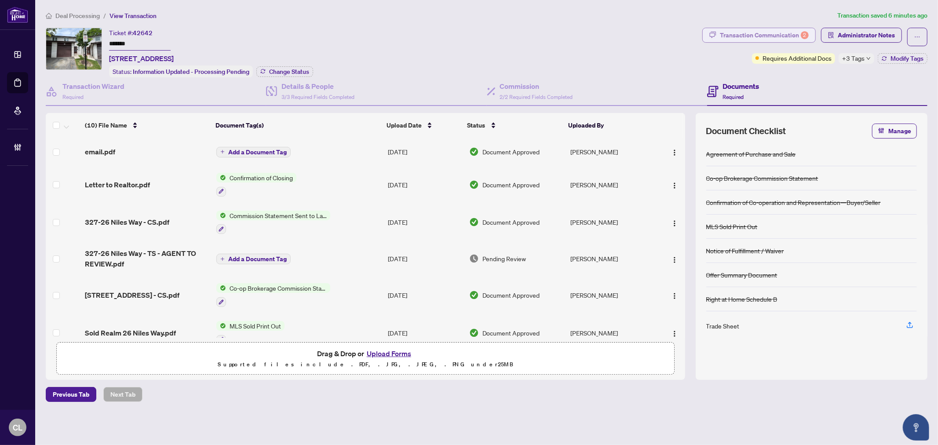
click at [748, 40] on div "Transaction Communication 2" at bounding box center [764, 35] width 89 height 14
type textarea "**********"
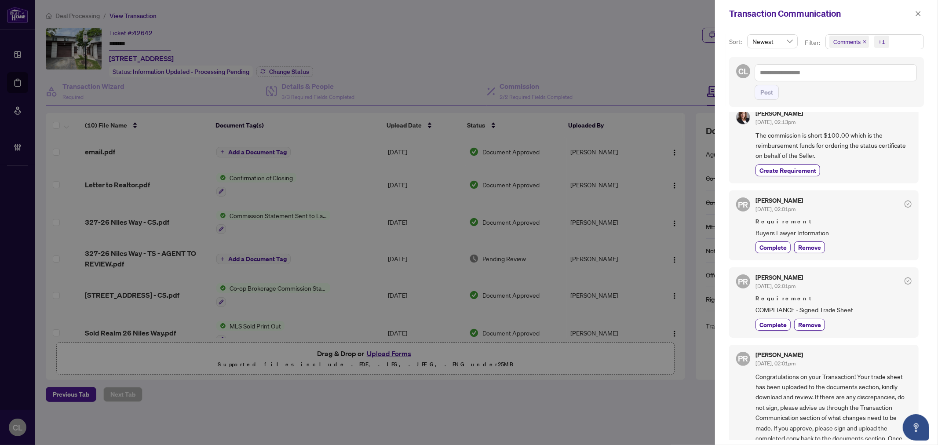
scroll to position [304, 0]
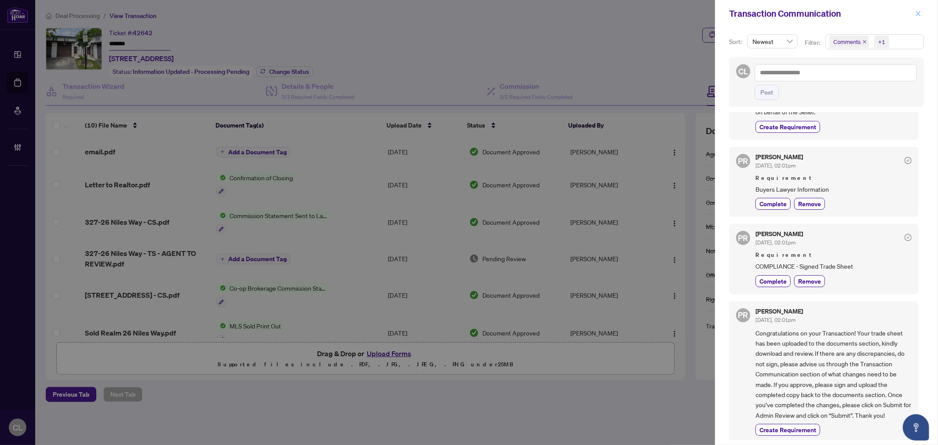
click at [919, 11] on icon "close" at bounding box center [918, 14] width 6 height 6
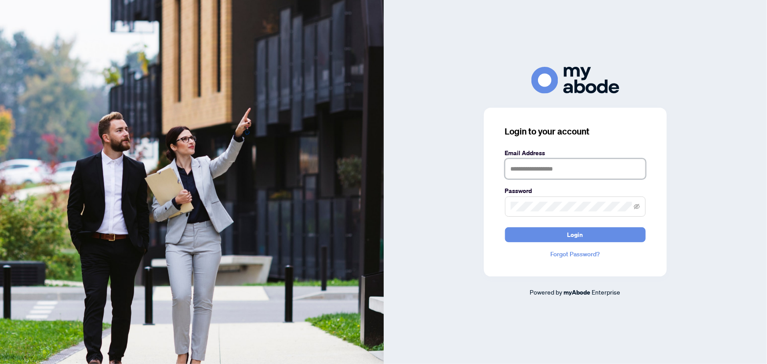
type input "**********"
click at [586, 236] on button "Login" at bounding box center [575, 234] width 141 height 15
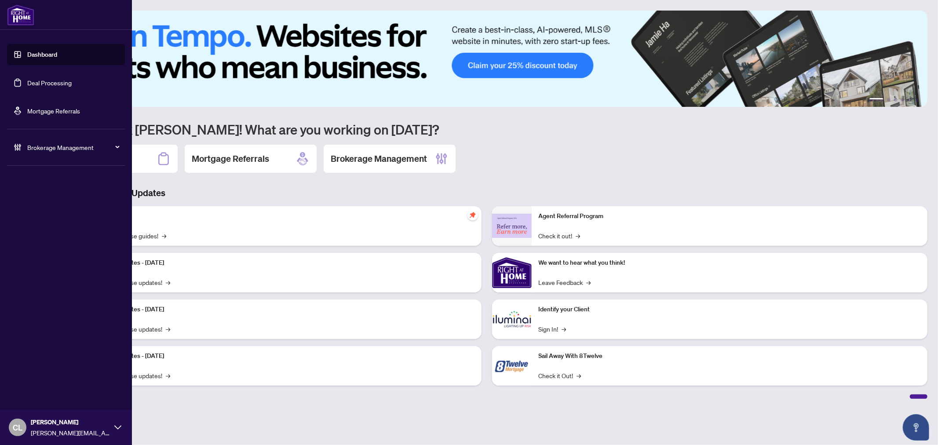
click at [41, 82] on link "Deal Processing" at bounding box center [49, 83] width 44 height 8
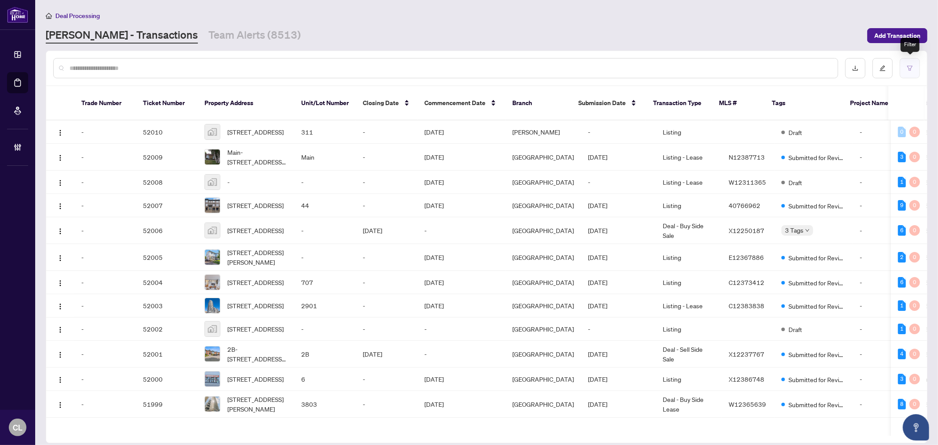
click at [908, 69] on icon "filter" at bounding box center [909, 68] width 6 height 6
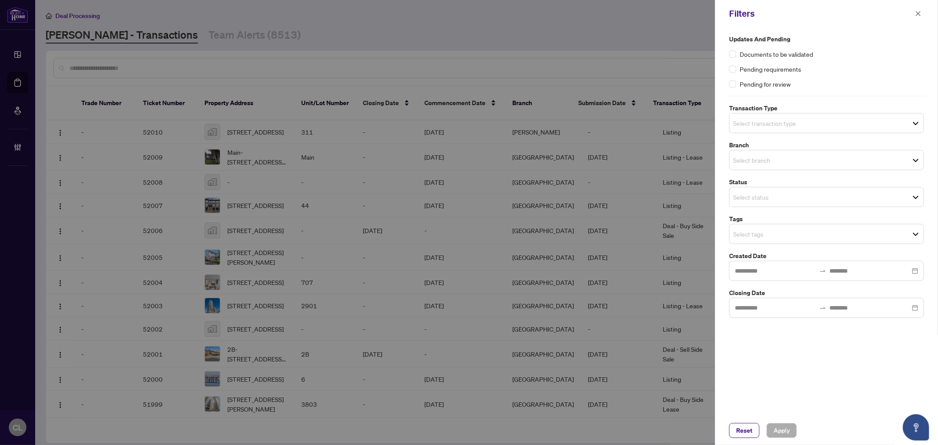
click at [750, 131] on div "Select transaction type" at bounding box center [826, 123] width 195 height 20
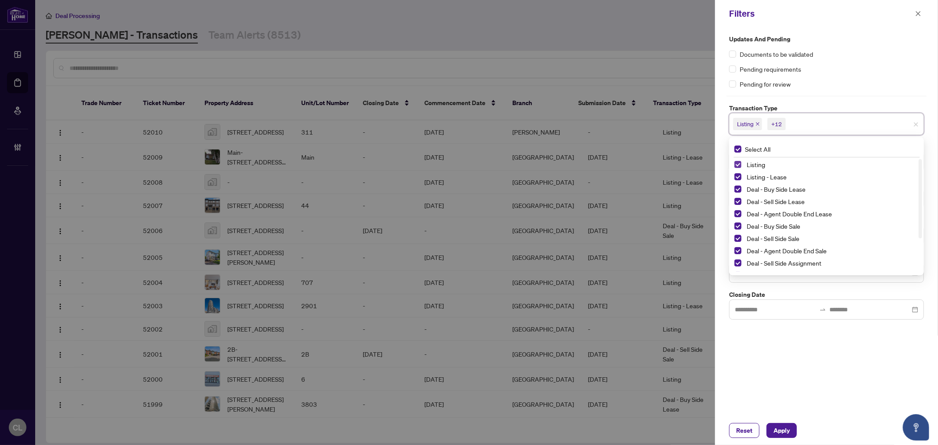
click at [740, 163] on span "Select Listing" at bounding box center [737, 164] width 7 height 7
click at [741, 178] on div "Listing - Lease" at bounding box center [826, 176] width 184 height 11
click at [738, 178] on span "Select Listing - Lease" at bounding box center [737, 176] width 7 height 7
click at [670, 47] on div at bounding box center [469, 222] width 938 height 445
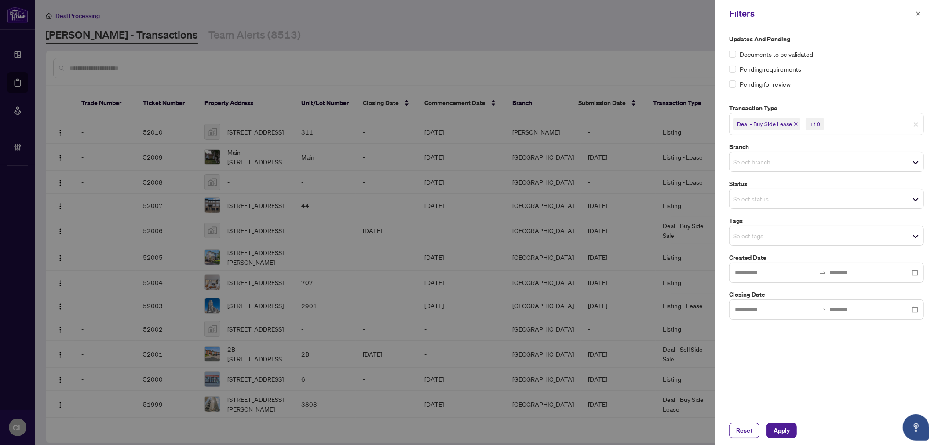
click at [755, 167] on input "search" at bounding box center [764, 161] width 62 height 11
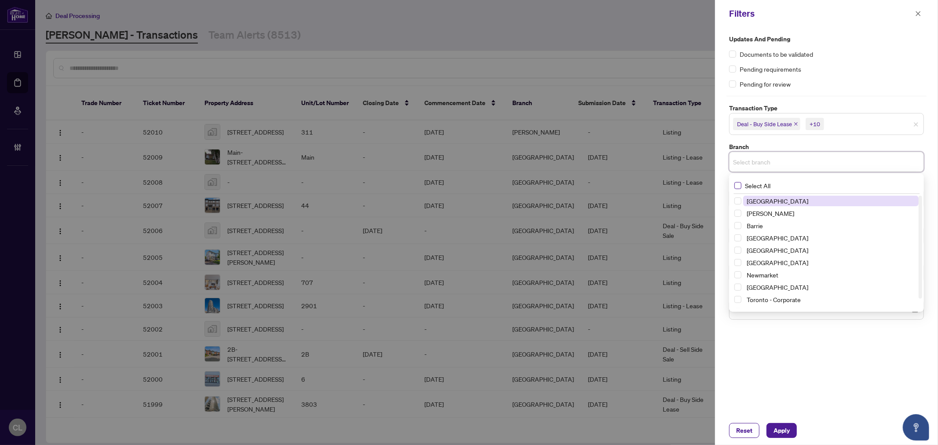
click at [741, 185] on span "Select All" at bounding box center [757, 186] width 33 height 10
click at [693, 56] on div at bounding box center [469, 222] width 938 height 445
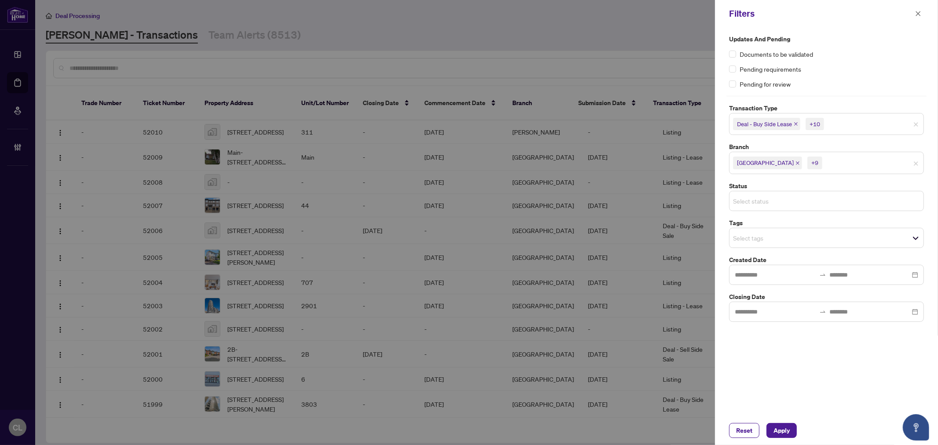
click at [779, 204] on input "search" at bounding box center [764, 201] width 62 height 11
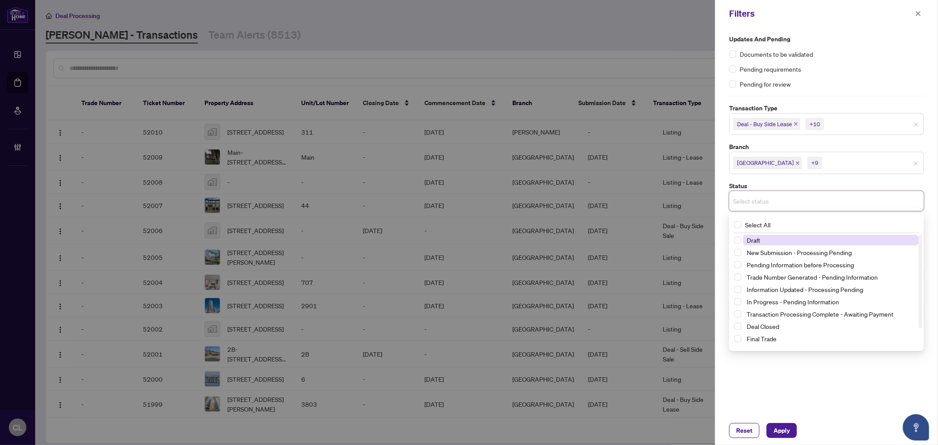
click at [679, 41] on div at bounding box center [469, 222] width 938 height 445
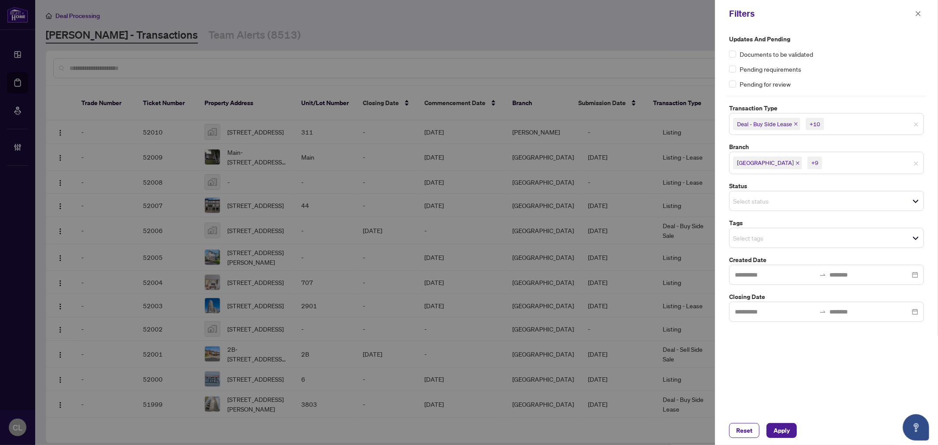
click at [777, 240] on input "search" at bounding box center [764, 238] width 62 height 11
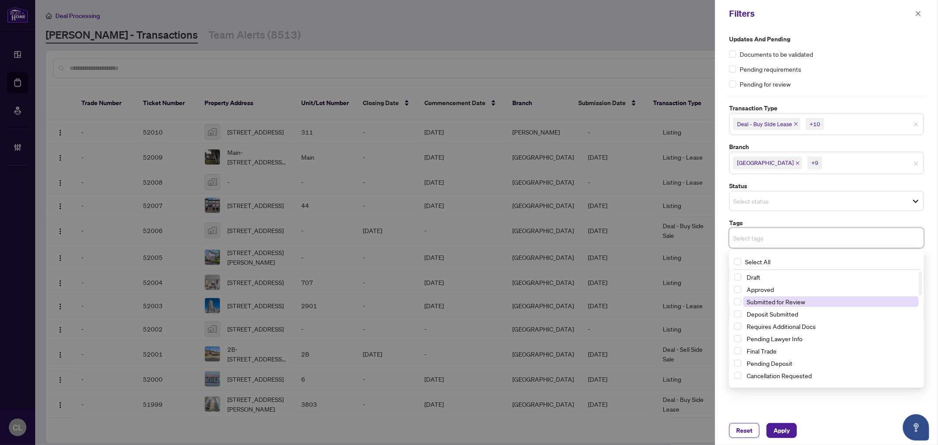
click at [827, 302] on span "Submitted for Review" at bounding box center [830, 301] width 175 height 11
click at [644, 44] on div at bounding box center [469, 222] width 938 height 445
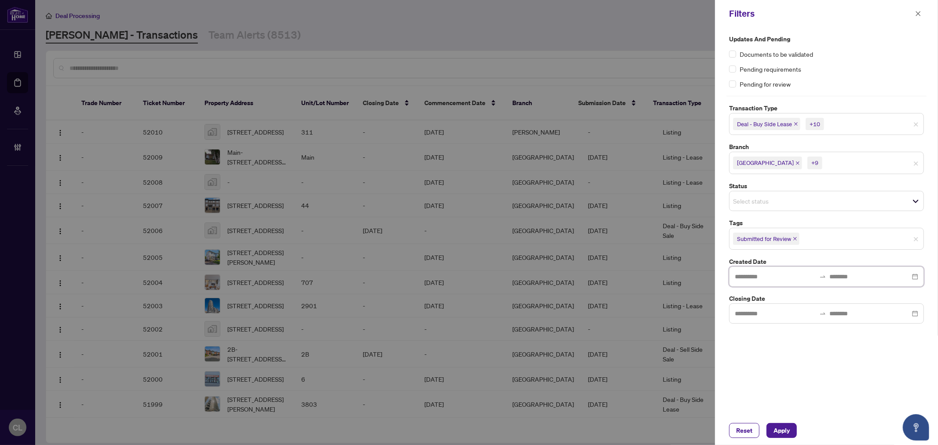
click at [778, 277] on input at bounding box center [775, 277] width 81 height 10
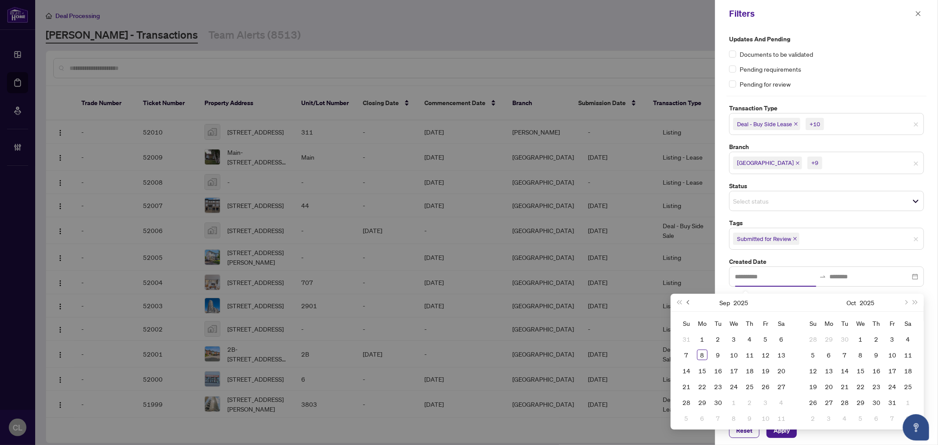
click at [686, 302] on button "Previous month (PageUp)" at bounding box center [689, 303] width 10 height 18
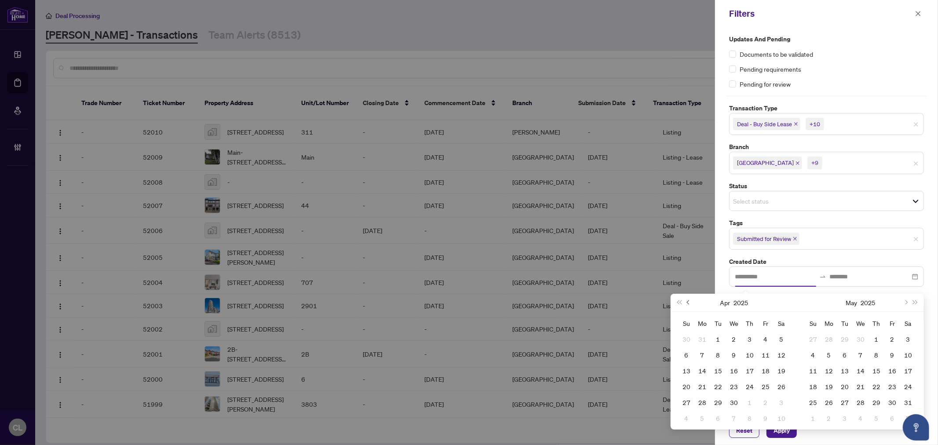
click at [686, 302] on button "Previous month (PageUp)" at bounding box center [689, 303] width 10 height 18
type input "**********"
click at [731, 336] on div "1" at bounding box center [733, 339] width 11 height 11
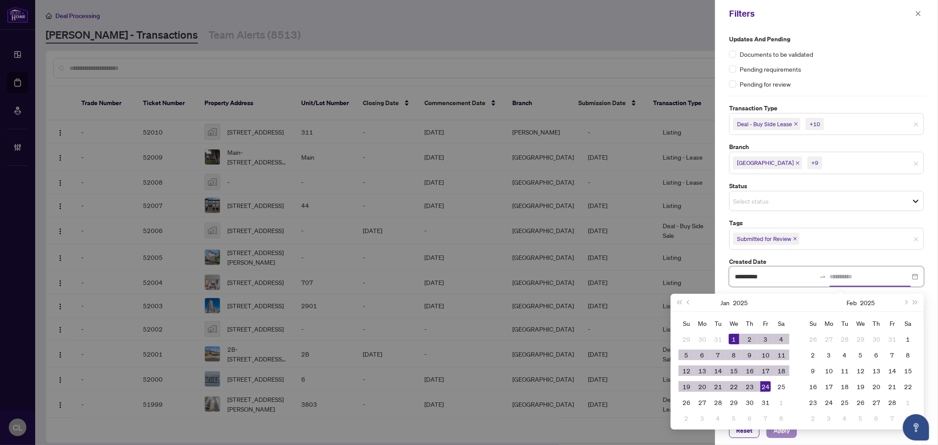
type input "**********"
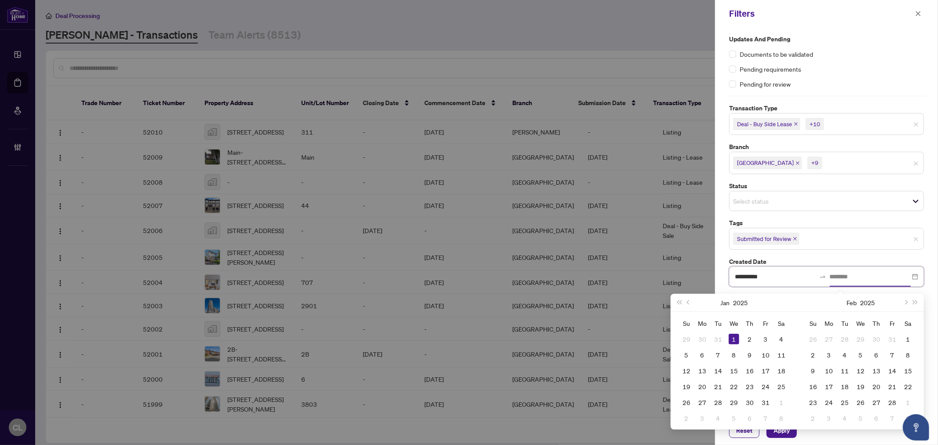
type input "**********"
click at [677, 60] on div at bounding box center [469, 222] width 938 height 445
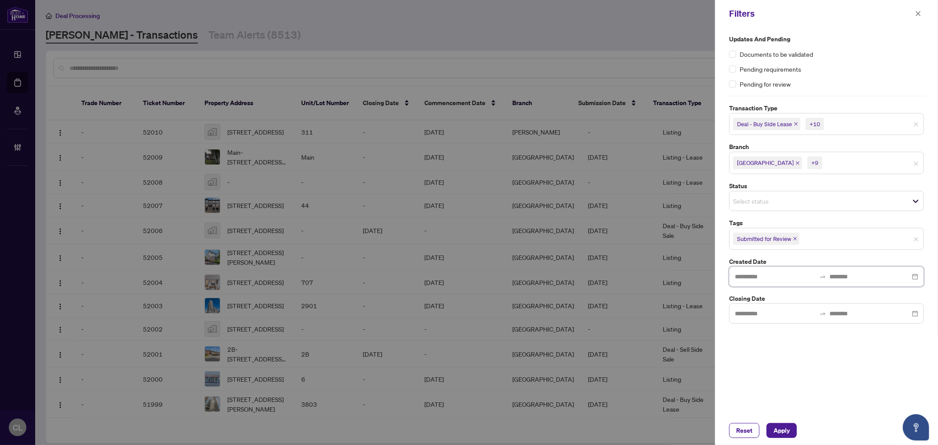
click at [771, 280] on input at bounding box center [775, 277] width 81 height 10
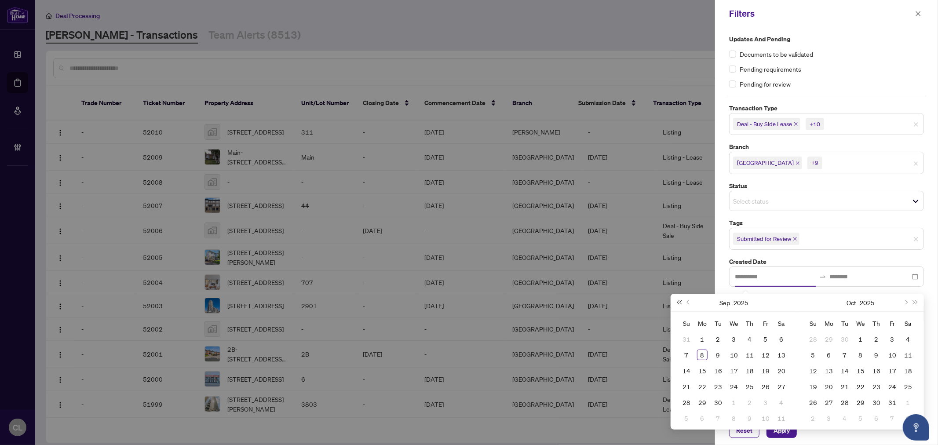
click at [681, 303] on span "Last year (Control + left)" at bounding box center [679, 302] width 4 height 4
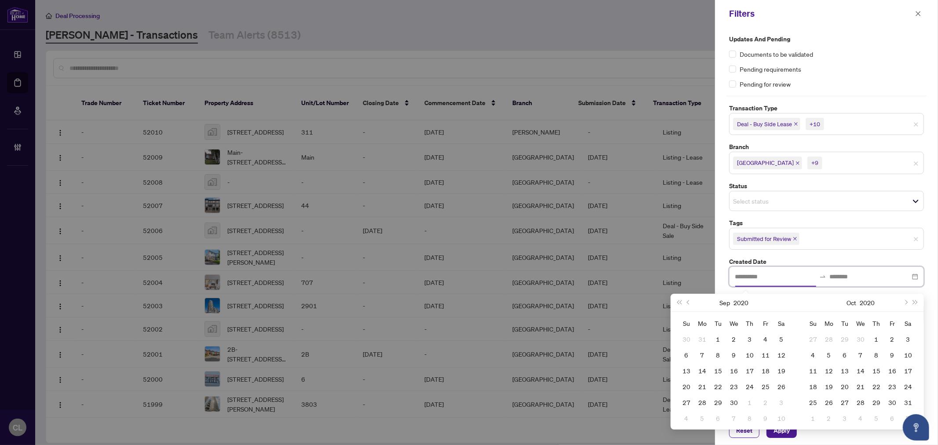
click at [780, 280] on input at bounding box center [775, 277] width 81 height 10
click at [915, 301] on span "Next year (Control + right)" at bounding box center [915, 302] width 4 height 4
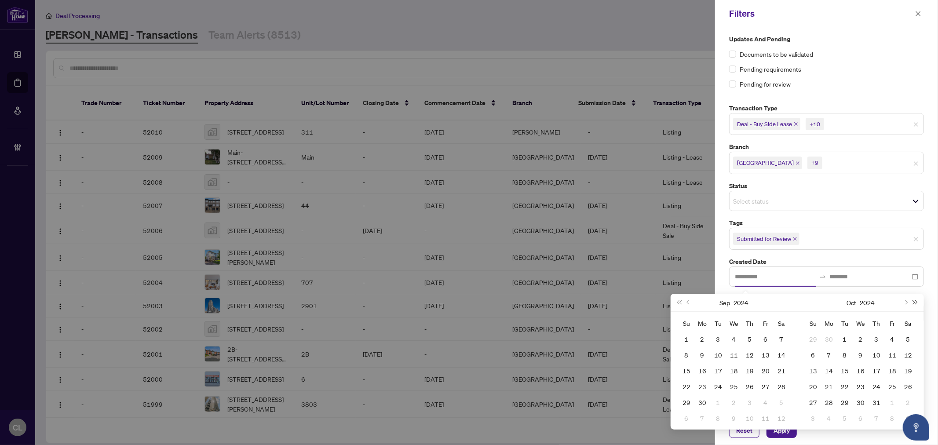
click at [915, 301] on span "Next year (Control + right)" at bounding box center [915, 302] width 4 height 4
click at [686, 304] on button "Previous month (PageUp)" at bounding box center [689, 303] width 10 height 18
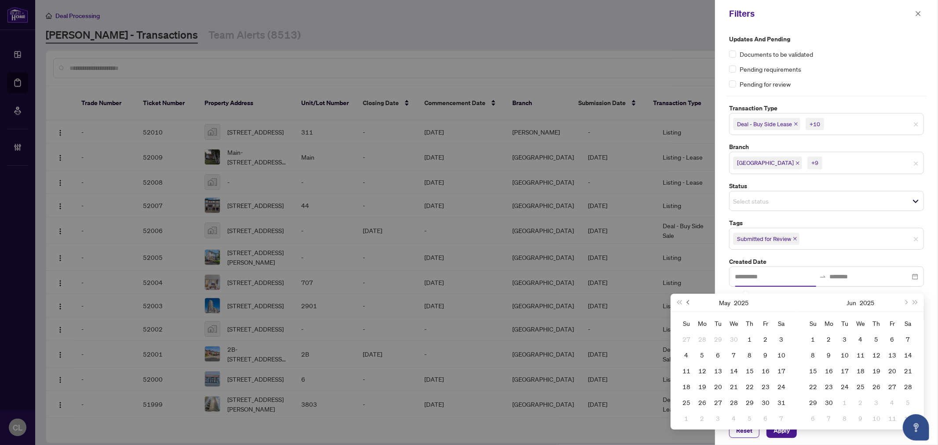
click at [686, 304] on button "Previous month (PageUp)" at bounding box center [689, 303] width 10 height 18
type input "**********"
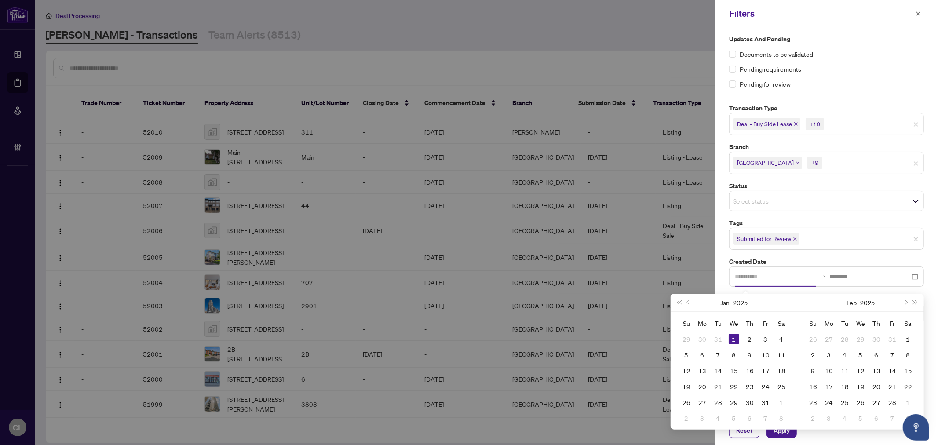
click at [729, 336] on div "1" at bounding box center [733, 339] width 11 height 11
type input "**********"
click at [918, 277] on icon "close-circle" at bounding box center [915, 276] width 6 height 6
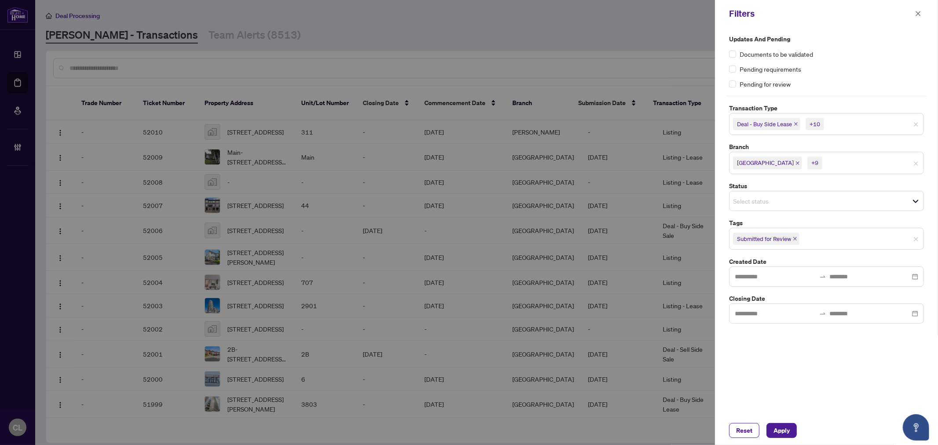
drag, startPoint x: 917, startPoint y: 277, endPoint x: 644, endPoint y: 47, distance: 357.8
click at [644, 47] on div at bounding box center [469, 222] width 938 height 445
click at [767, 273] on input at bounding box center [775, 277] width 81 height 10
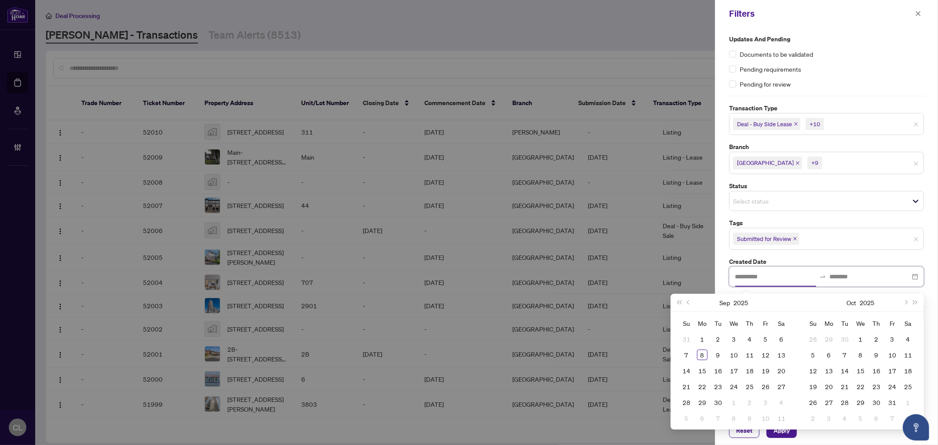
click at [858, 276] on input at bounding box center [869, 277] width 81 height 10
type input "**********"
click at [704, 354] on div "8" at bounding box center [702, 354] width 11 height 11
type input "**********"
click at [733, 278] on div "**********" at bounding box center [826, 276] width 195 height 20
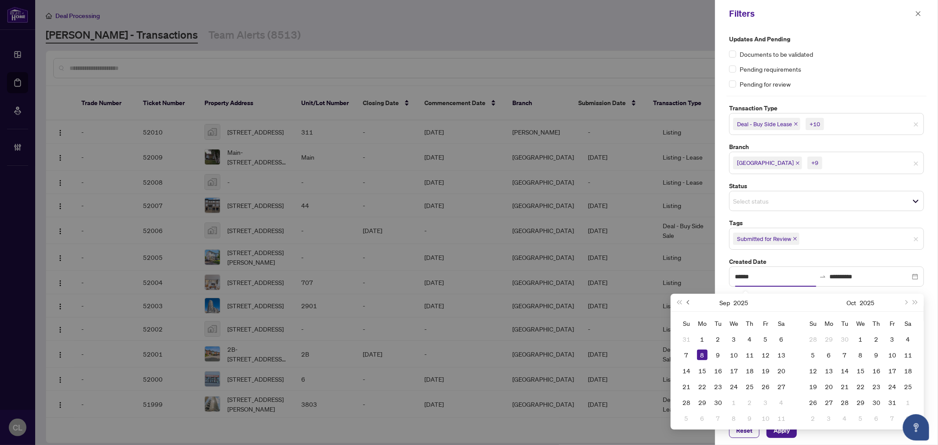
click at [687, 303] on span "Previous month (PageUp)" at bounding box center [689, 302] width 4 height 4
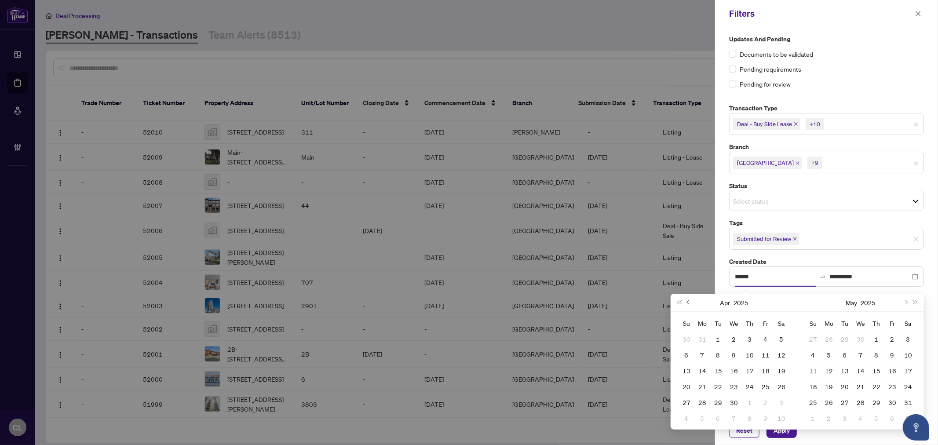
click at [687, 303] on span "Previous month (PageUp)" at bounding box center [689, 302] width 4 height 4
click at [906, 297] on button "Next month (PageDown)" at bounding box center [905, 303] width 10 height 18
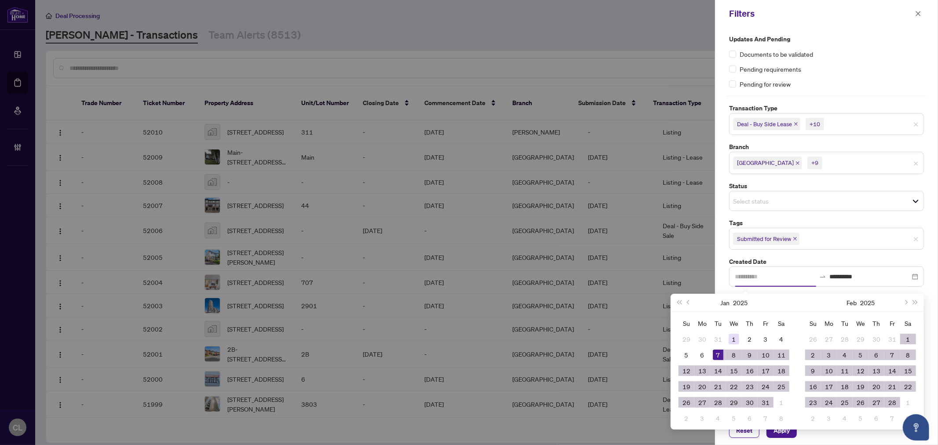
type input "**********"
click at [732, 337] on div "1" at bounding box center [733, 339] width 11 height 11
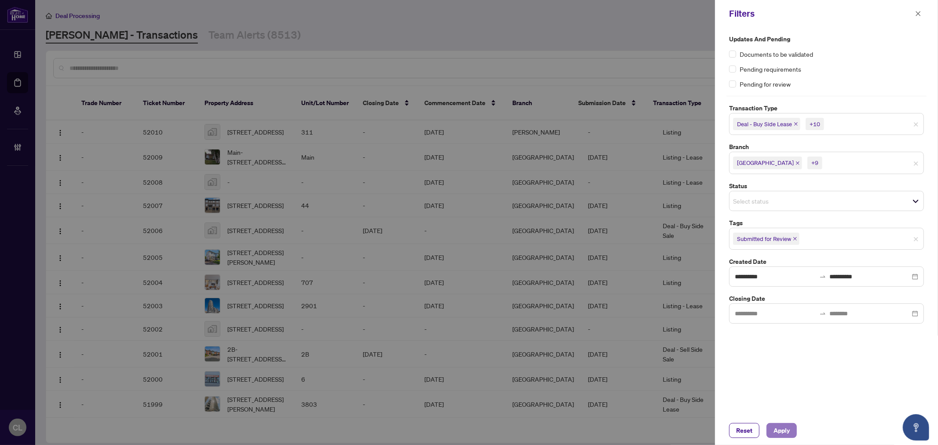
click at [775, 432] on span "Apply" at bounding box center [781, 430] width 16 height 14
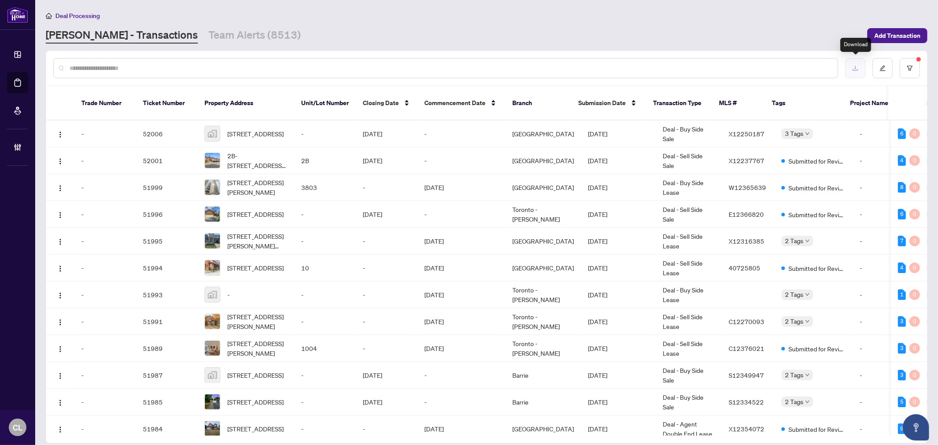
click at [855, 68] on icon "download" at bounding box center [855, 68] width 6 height 6
